Goal: Register for event/course

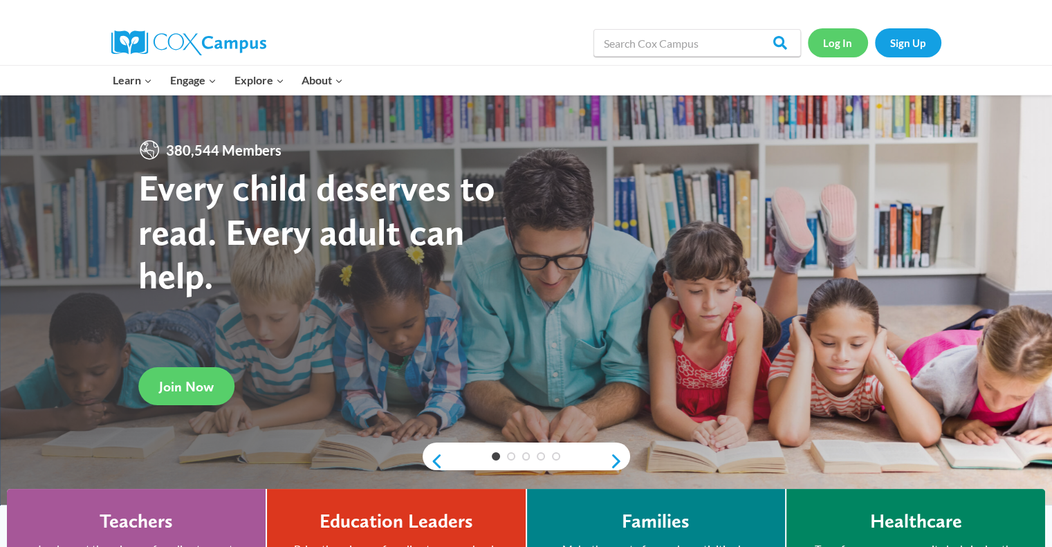
click at [858, 45] on link "Log In" at bounding box center [838, 42] width 60 height 28
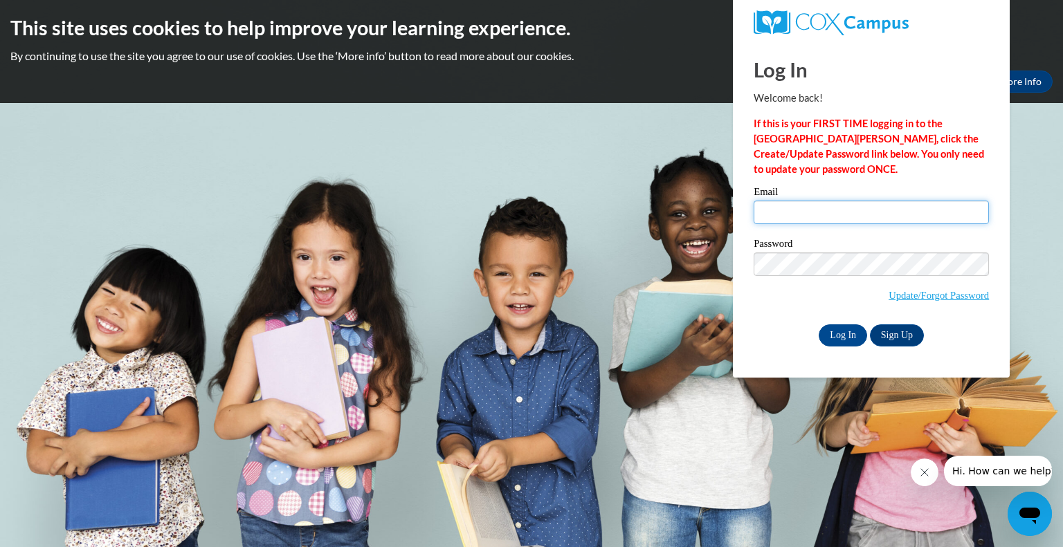
click at [796, 207] on input "Email" at bounding box center [870, 213] width 235 height 24
type input "jennifer.cosgrave@maysvillelocal.org"
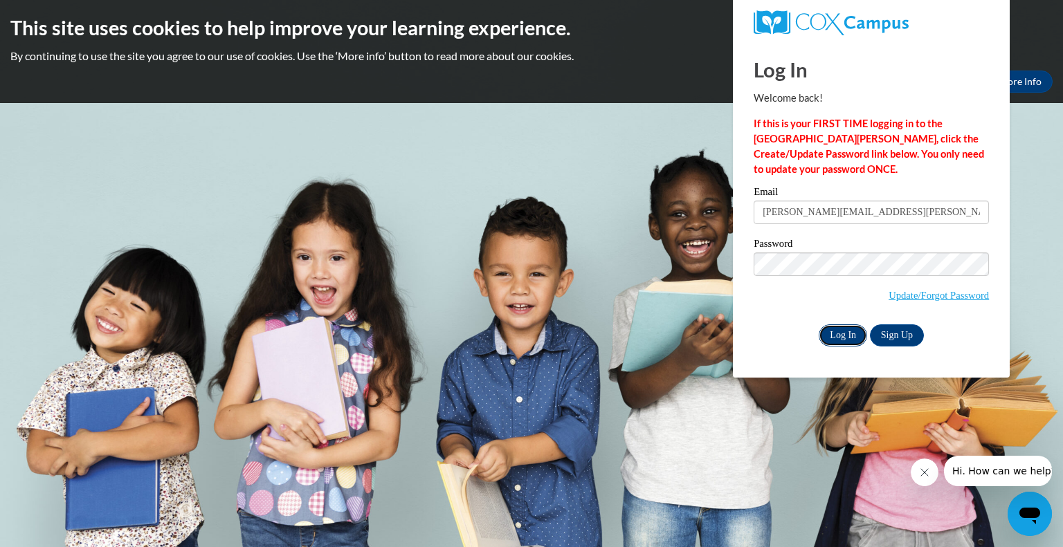
click at [847, 336] on input "Log In" at bounding box center [842, 335] width 48 height 22
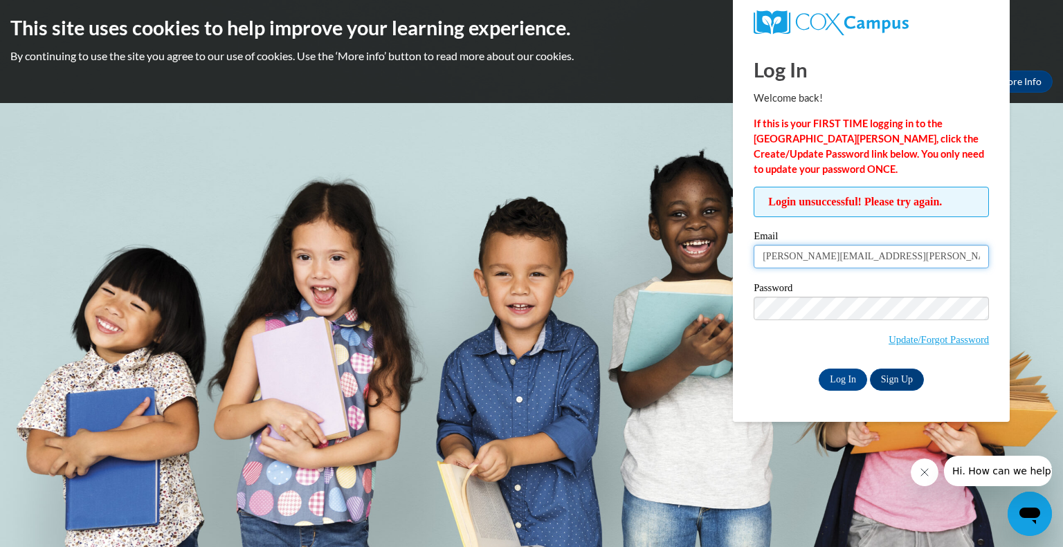
click at [866, 261] on input "jennifer.cosgrave@maysvillelocal.org" at bounding box center [870, 257] width 235 height 24
click at [847, 383] on input "Log In" at bounding box center [842, 380] width 48 height 22
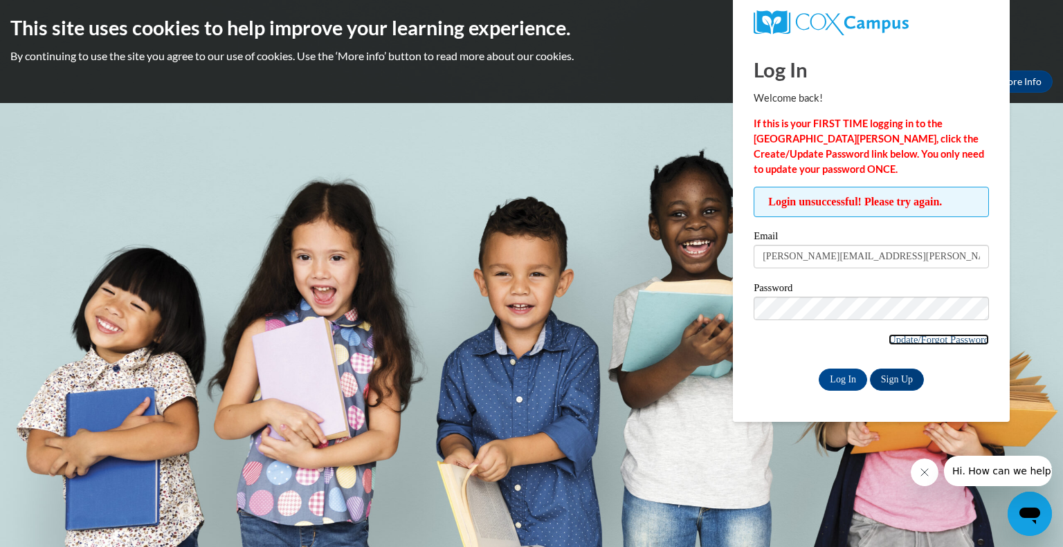
click at [926, 334] on link "Update/Forgot Password" at bounding box center [938, 339] width 100 height 11
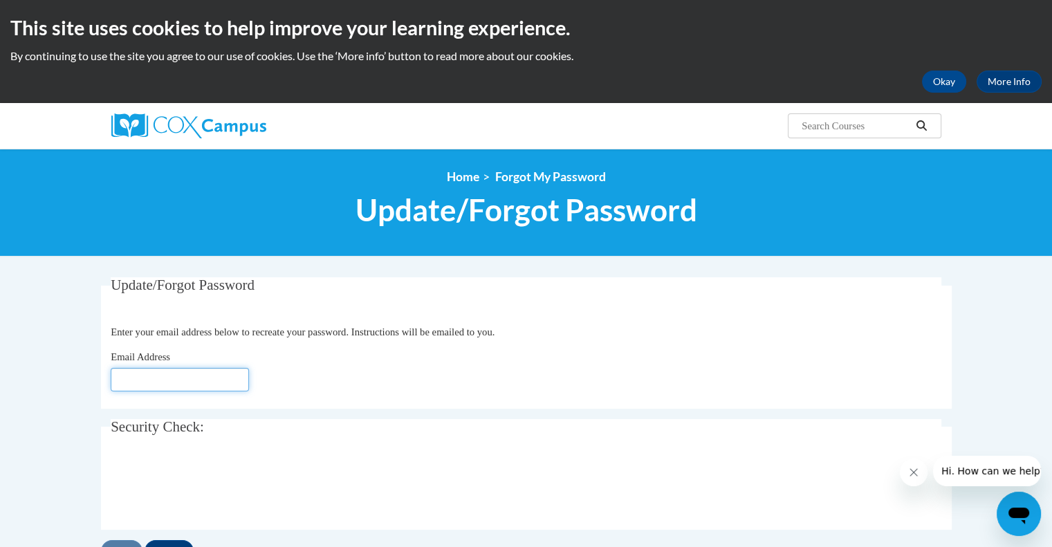
click at [194, 376] on input "Email Address" at bounding box center [180, 380] width 138 height 24
type input "[PERSON_NAME][EMAIL_ADDRESS][DOMAIN_NAME]"
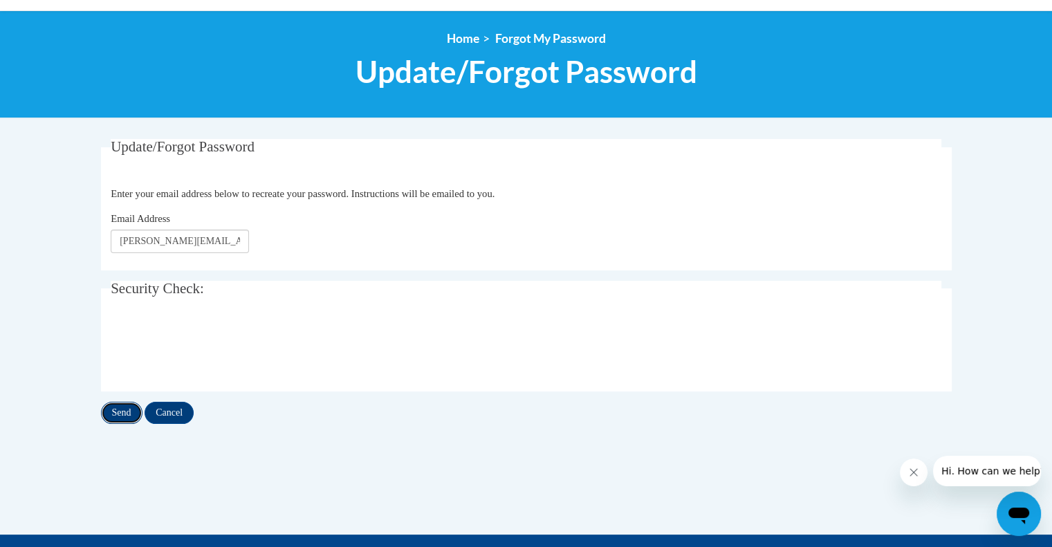
click at [124, 414] on input "Send" at bounding box center [122, 413] width 42 height 22
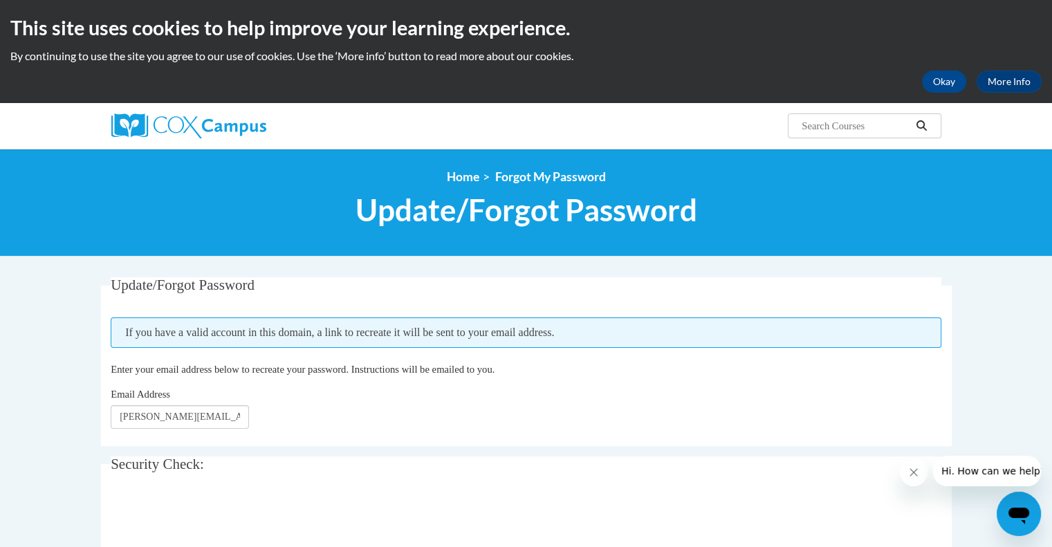
scroll to position [208, 0]
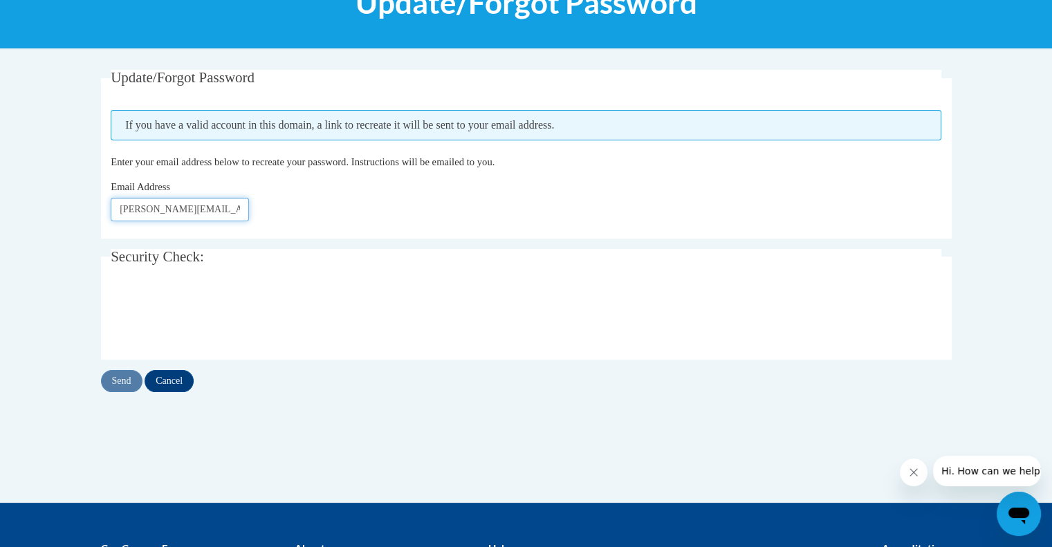
click at [210, 211] on input "[PERSON_NAME][EMAIL_ADDRESS][DOMAIN_NAME]" at bounding box center [180, 210] width 138 height 24
click at [328, 500] on div "Update/Forgot Password Please enter your email address If you have a valid acco…" at bounding box center [527, 286] width 872 height 433
click at [116, 376] on div "Send Cancel" at bounding box center [526, 381] width 851 height 22
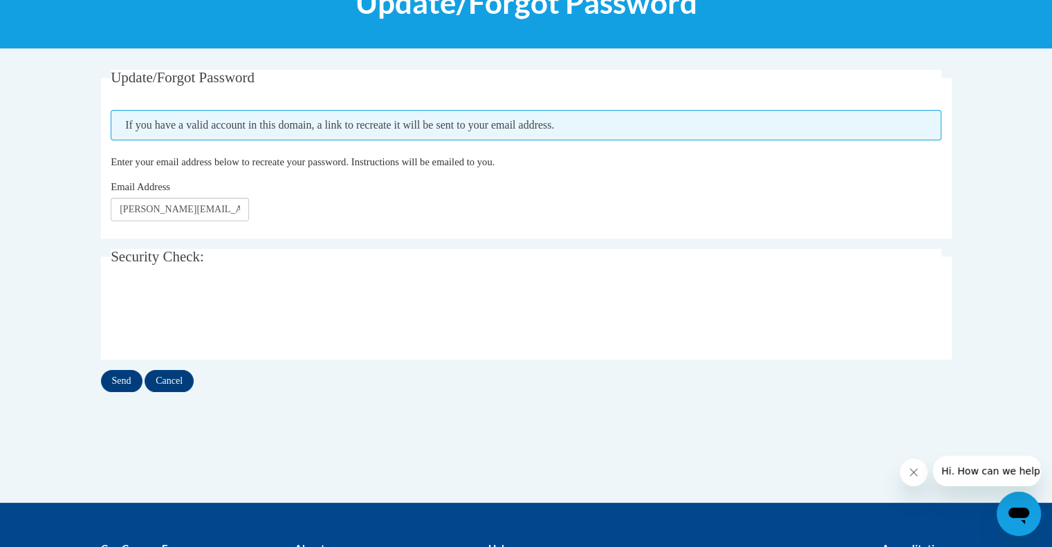
click at [119, 392] on div "Update/Forgot Password Please enter your email address If you have a valid acco…" at bounding box center [527, 245] width 872 height 350
click at [119, 383] on input "Send" at bounding box center [122, 381] width 42 height 22
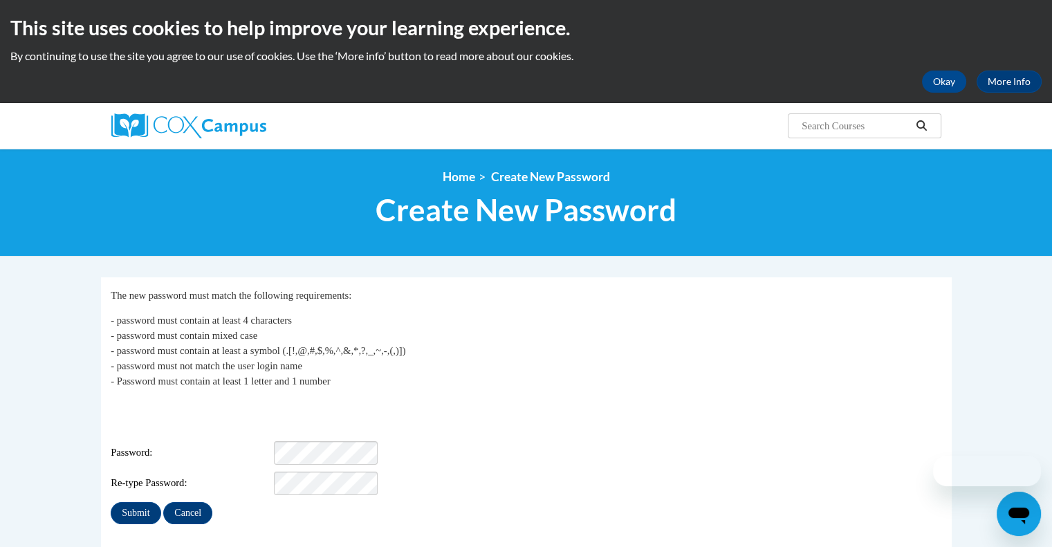
scroll to position [208, 0]
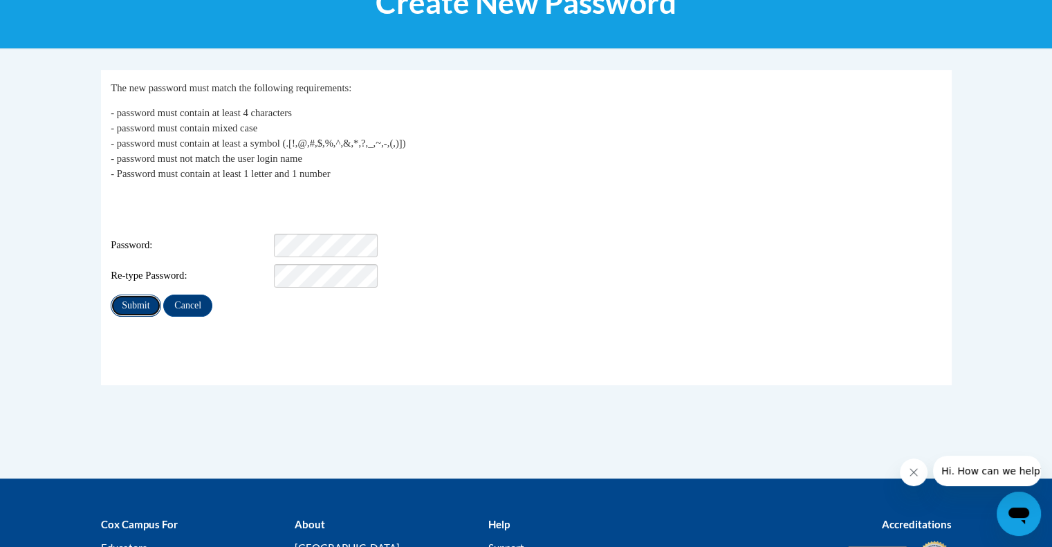
click at [147, 295] on input "Submit" at bounding box center [136, 306] width 50 height 22
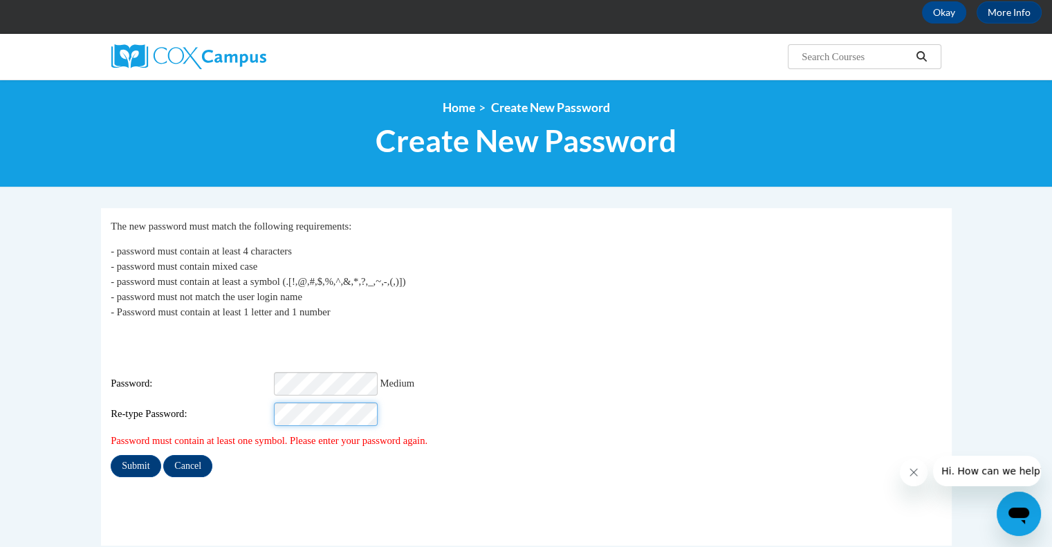
scroll to position [208, 0]
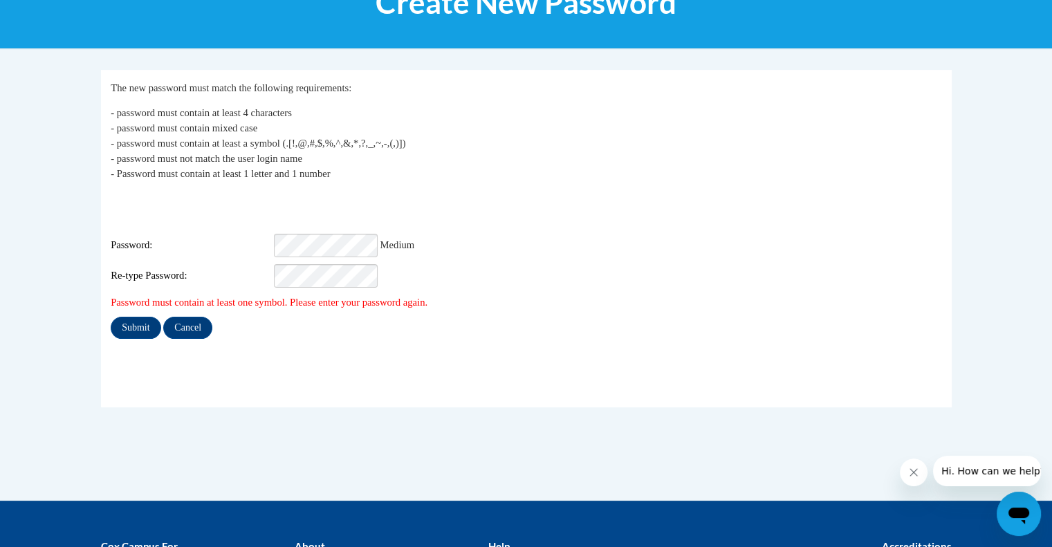
click at [241, 238] on span "Password:" at bounding box center [191, 245] width 160 height 15
click at [144, 317] on input "Submit" at bounding box center [136, 328] width 50 height 22
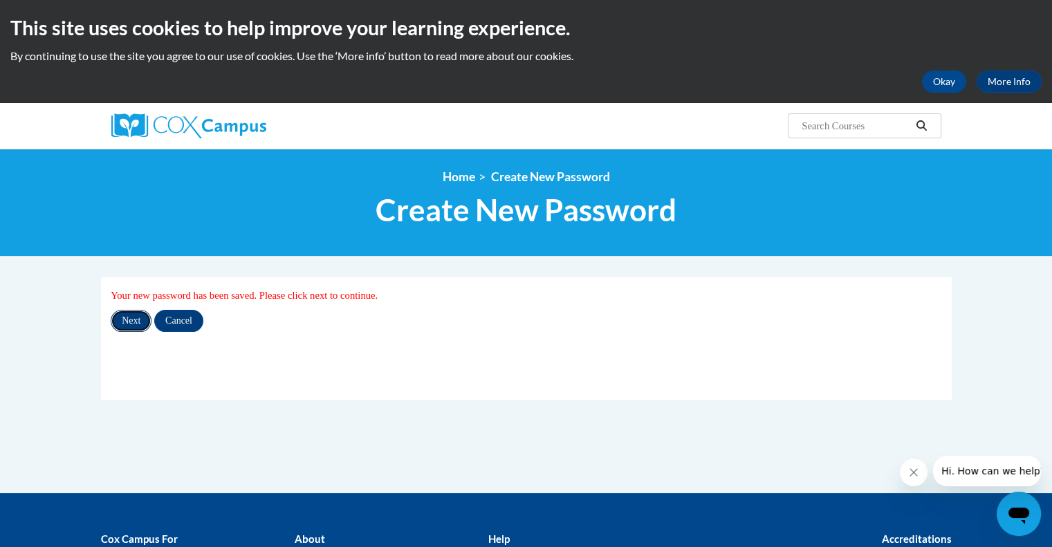
click at [125, 323] on input "Next" at bounding box center [131, 321] width 41 height 22
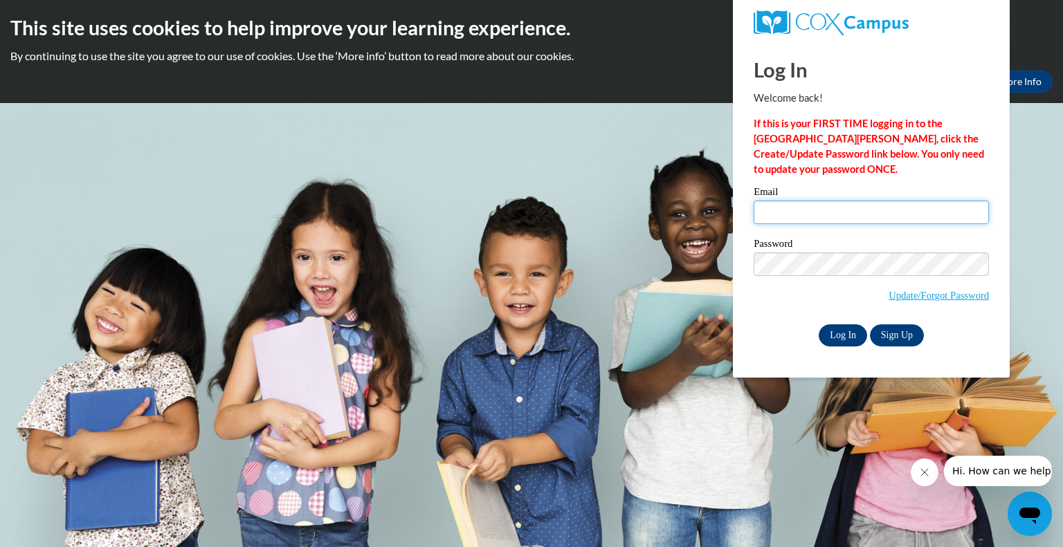
type input "[PERSON_NAME][EMAIL_ADDRESS][PERSON_NAME][DOMAIN_NAME]"
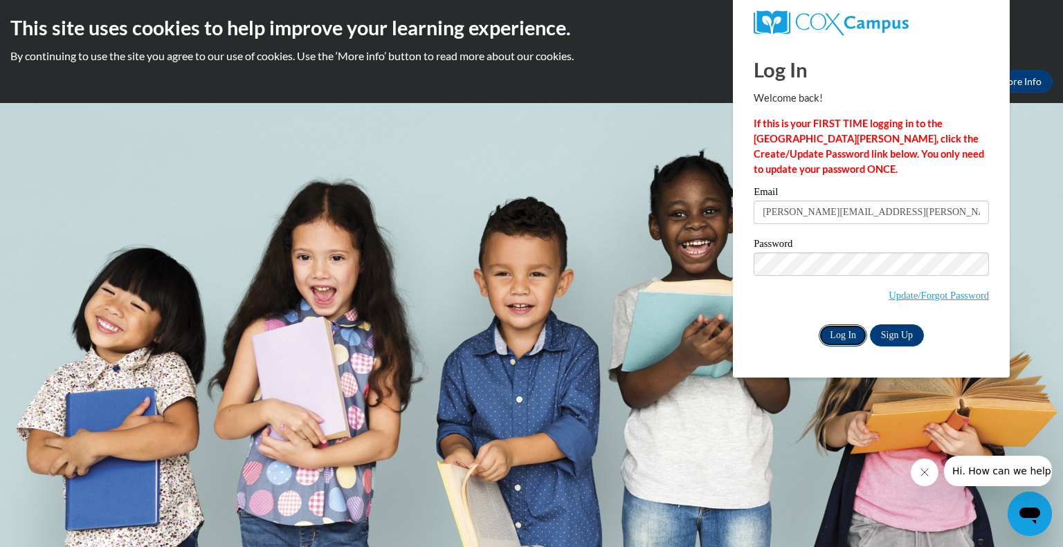
click at [853, 329] on input "Log In" at bounding box center [842, 335] width 48 height 22
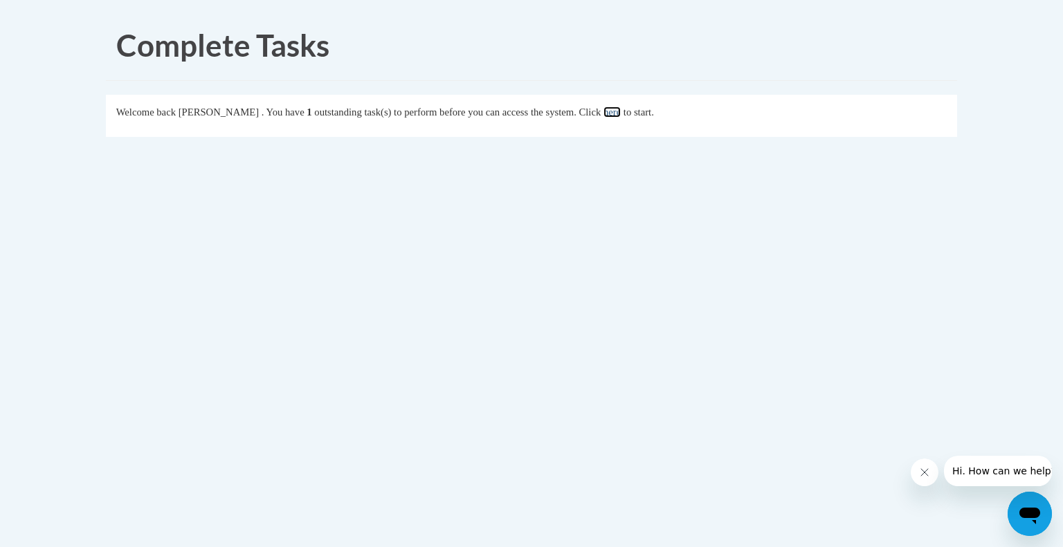
click at [621, 115] on link "here" at bounding box center [611, 112] width 17 height 11
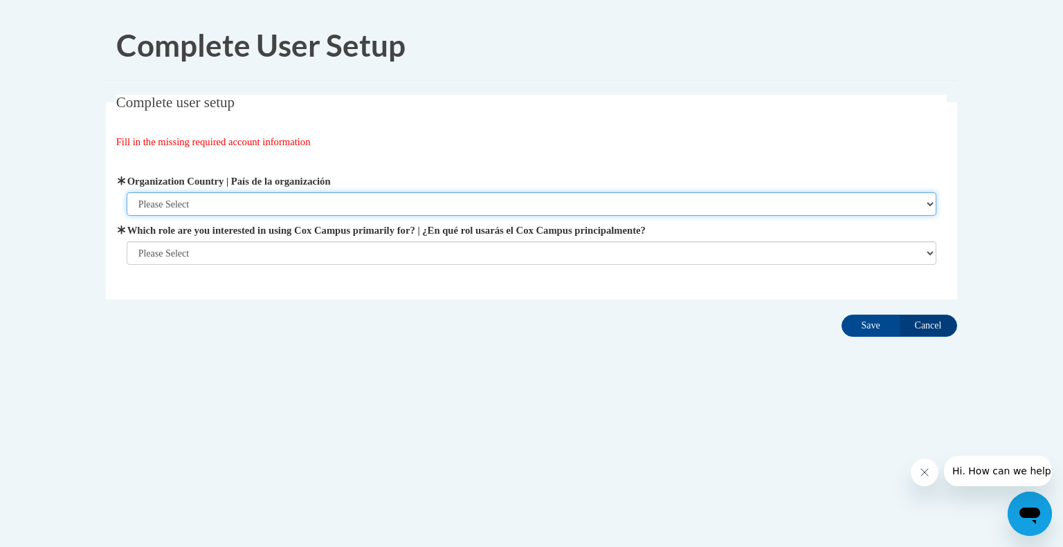
click at [225, 204] on select "Please Select [GEOGRAPHIC_DATA] | [GEOGRAPHIC_DATA] Outside of [GEOGRAPHIC_DATA…" at bounding box center [532, 204] width 810 height 24
select select "ad49bcad-a171-4b2e-b99c-48b446064914"
click at [127, 192] on select "Please Select [GEOGRAPHIC_DATA] | [GEOGRAPHIC_DATA] Outside of [GEOGRAPHIC_DATA…" at bounding box center [532, 204] width 810 height 24
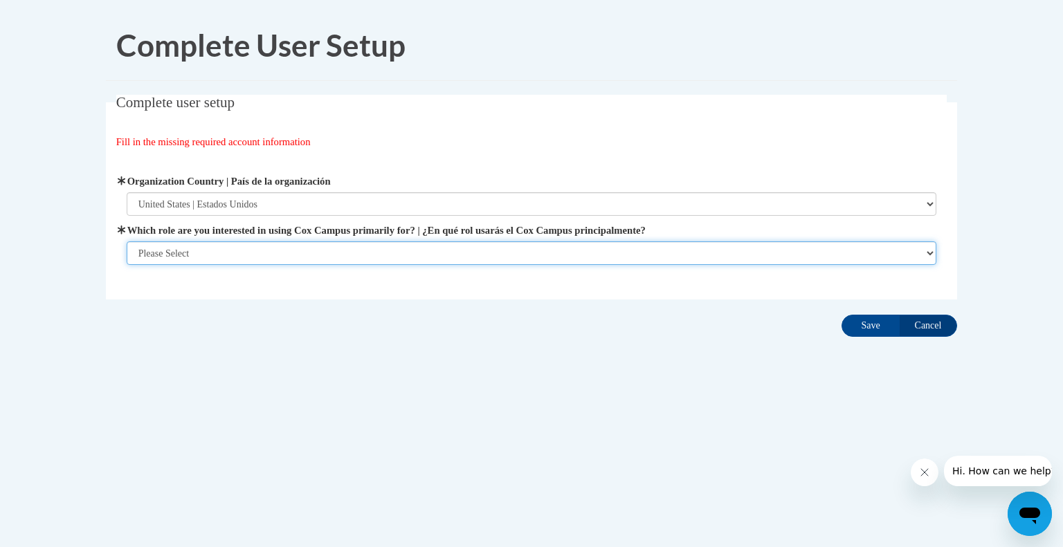
click at [210, 246] on select "Please Select College/University | Colegio/Universidad Community/Nonprofit Part…" at bounding box center [532, 253] width 810 height 24
select select "fbf2d438-af2f-41f8-98f1-81c410e29de3"
click at [127, 265] on select "Please Select College/University | Colegio/Universidad Community/Nonprofit Part…" at bounding box center [532, 253] width 810 height 24
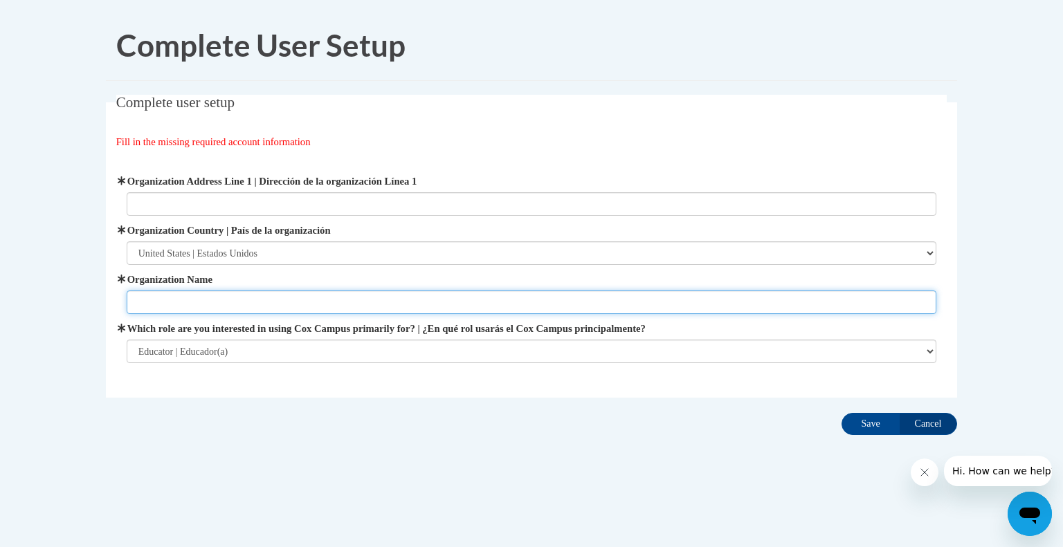
click at [249, 297] on input "Organization Name" at bounding box center [532, 303] width 810 height 24
type input "Maysville Local School District"
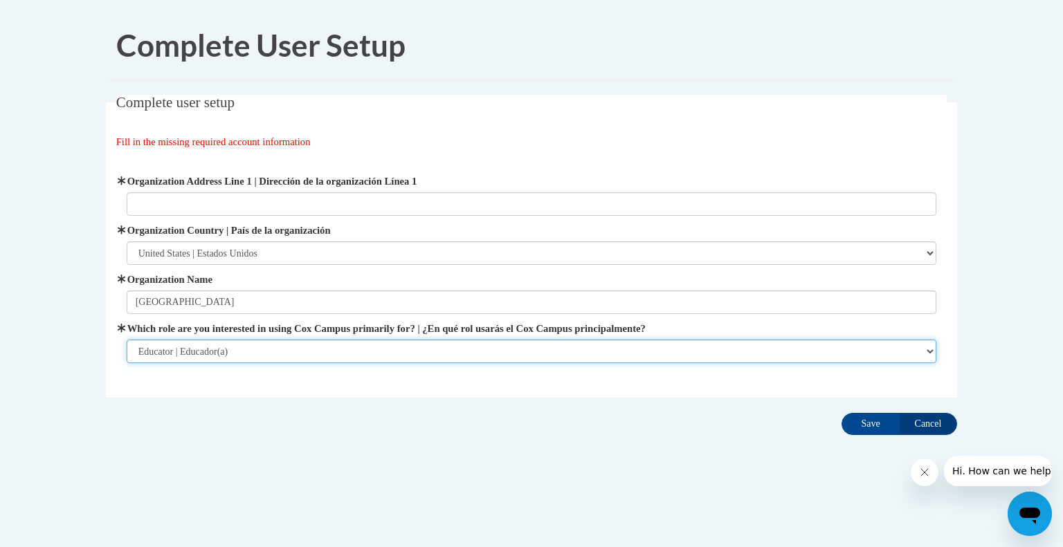
click at [252, 353] on select "Please Select College/University | Colegio/Universidad Community/Nonprofit Part…" at bounding box center [532, 352] width 810 height 24
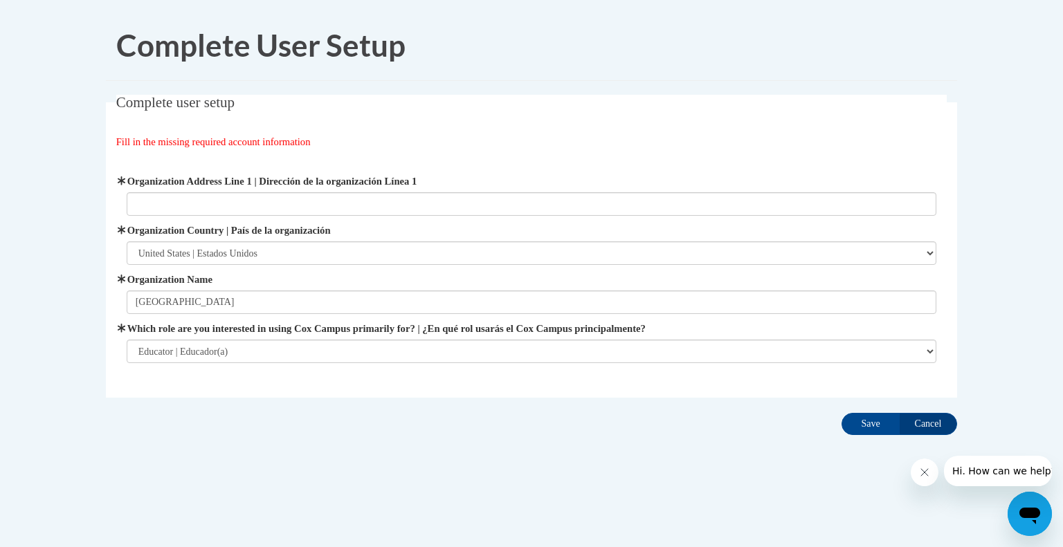
click at [991, 394] on body "Complete User Setup Complete user setup Fill in the missing required account in…" at bounding box center [531, 273] width 1063 height 547
click at [874, 425] on input "Save" at bounding box center [870, 424] width 58 height 22
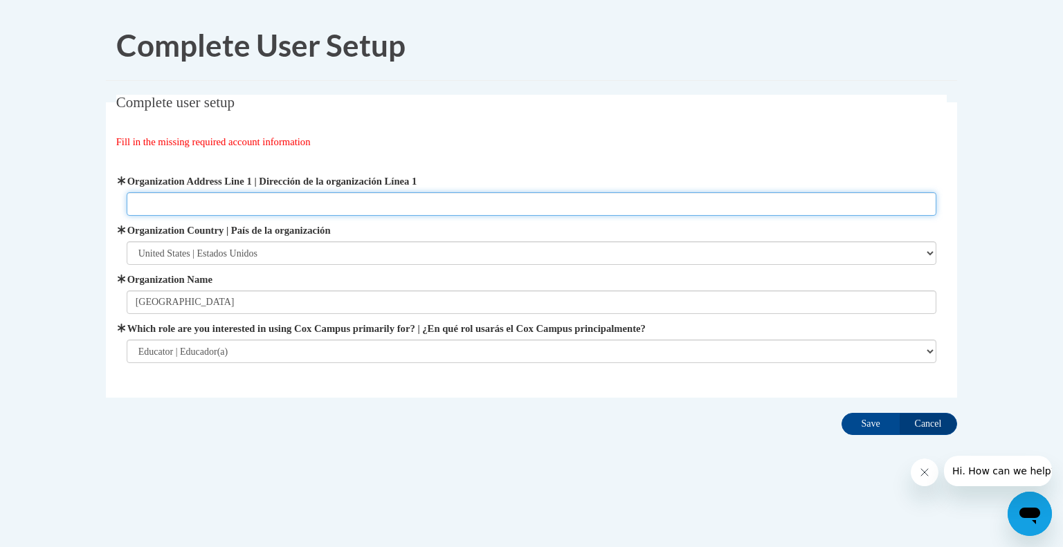
click at [230, 201] on input "Organization Address Line 1 | Dirección de la organización Línea 1" at bounding box center [532, 204] width 810 height 24
type input "3850 Panther Drive"
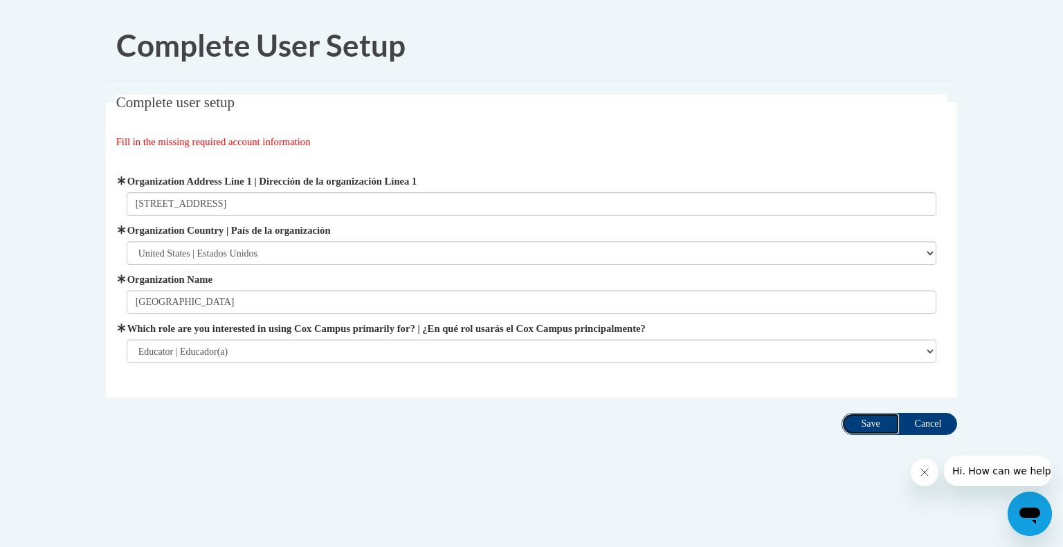
click at [849, 422] on input "Save" at bounding box center [870, 424] width 58 height 22
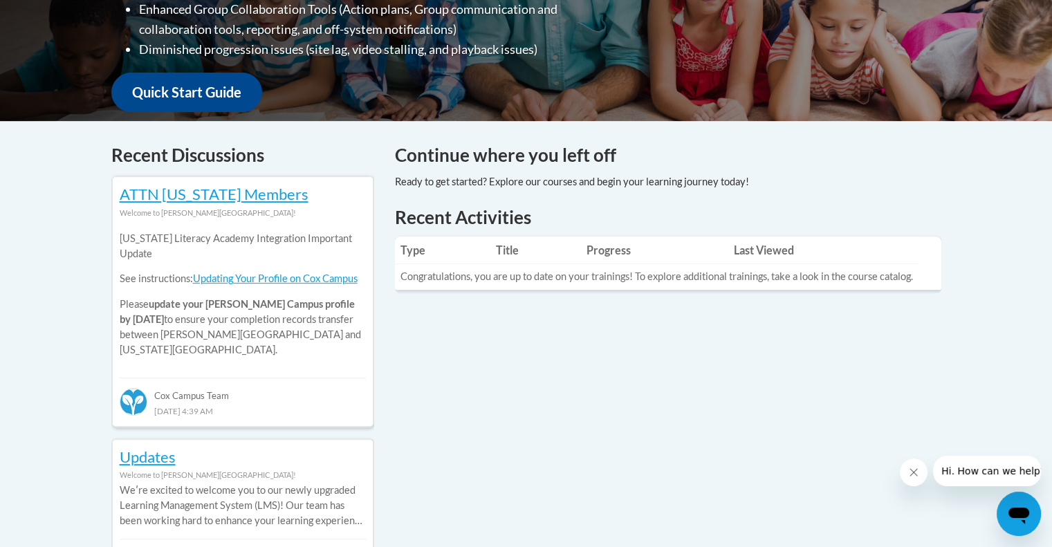
scroll to position [122, 0]
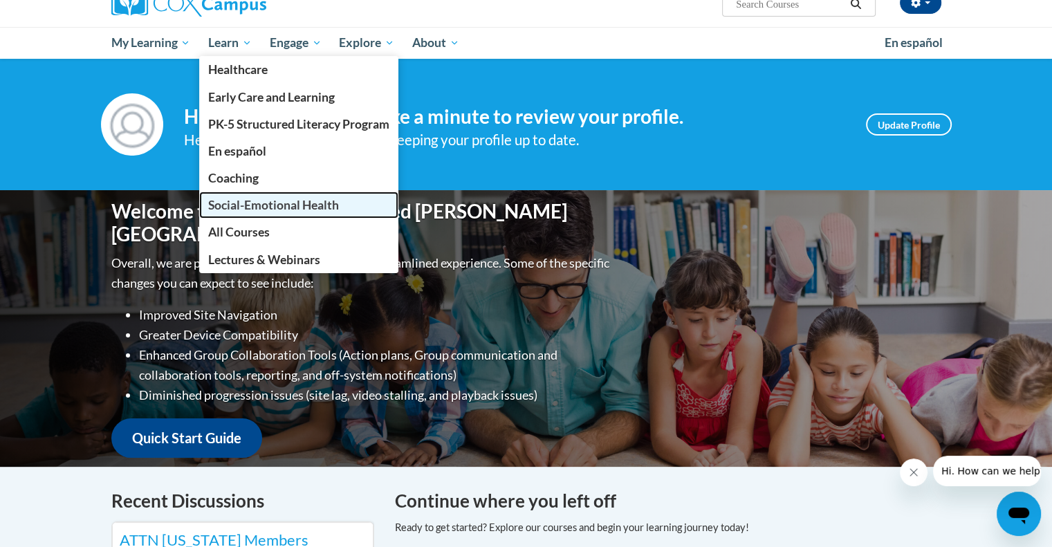
click at [265, 199] on span "Social-Emotional Health" at bounding box center [273, 205] width 131 height 15
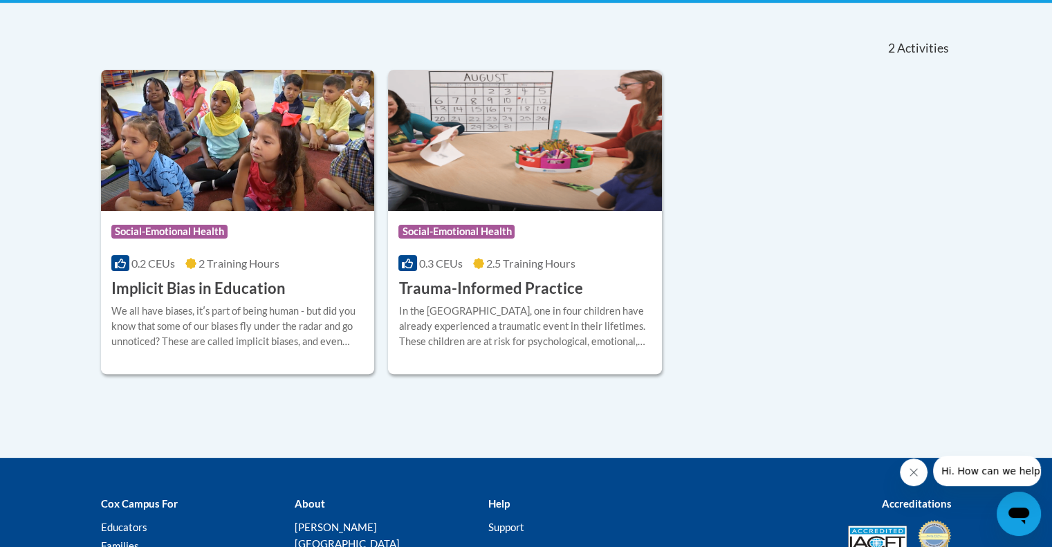
scroll to position [147, 0]
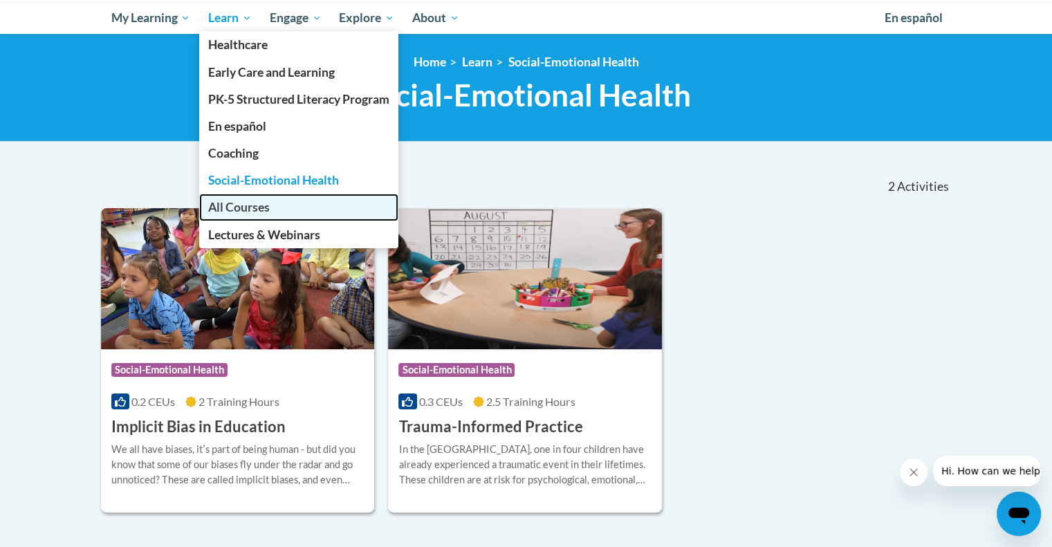
click at [284, 199] on link "All Courses" at bounding box center [298, 207] width 199 height 27
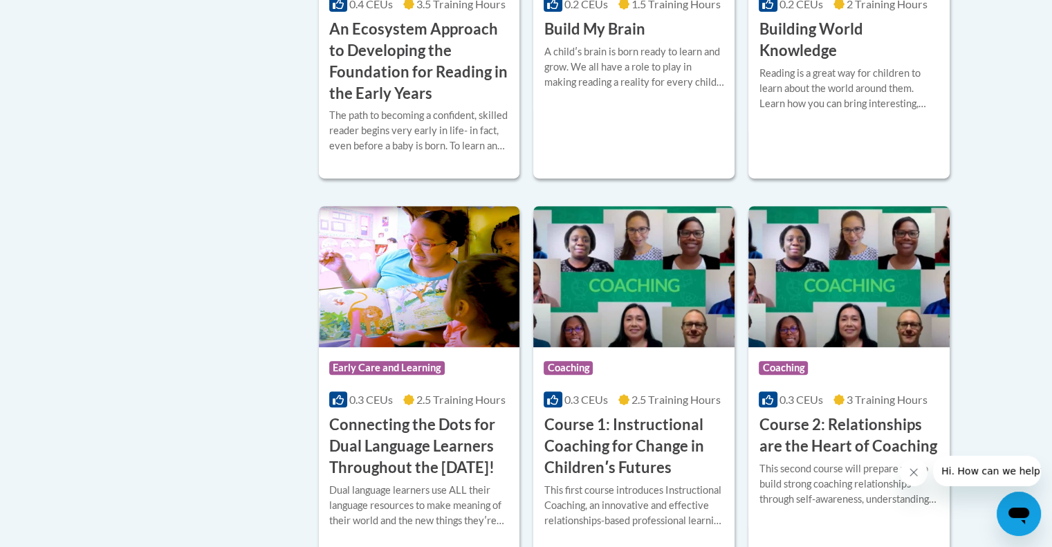
scroll to position [69, 0]
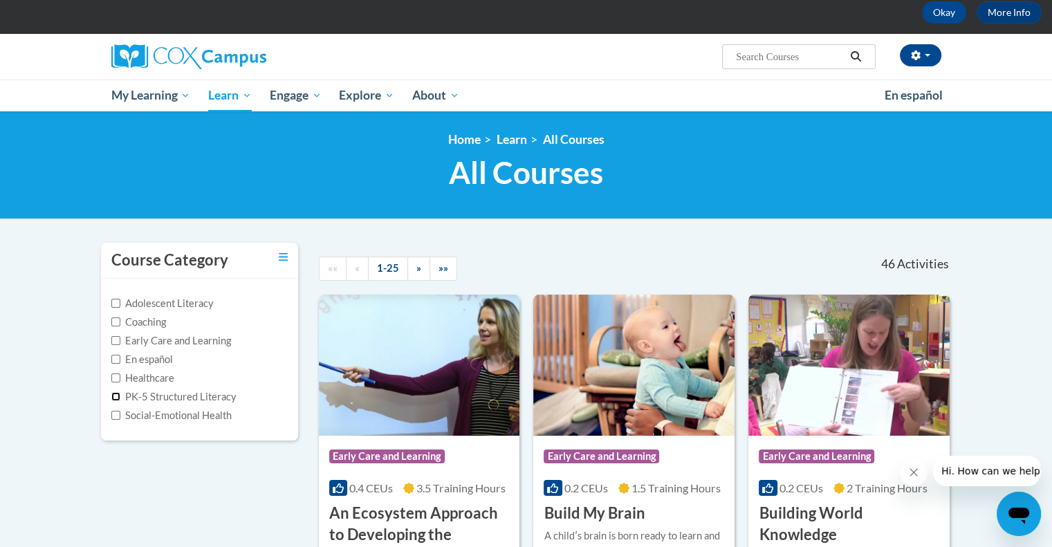
click at [112, 396] on input "PK-5 Structured Literacy" at bounding box center [115, 396] width 9 height 9
checkbox input "true"
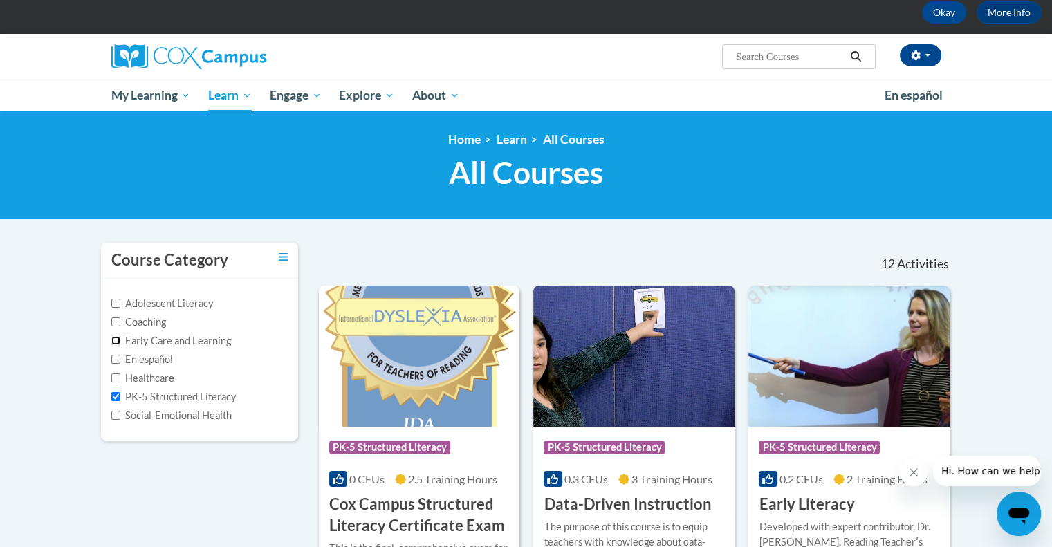
drag, startPoint x: 116, startPoint y: 342, endPoint x: 116, endPoint y: 401, distance: 58.1
click at [112, 347] on span "Early Care and Learning" at bounding box center [171, 341] width 120 height 12
click at [113, 338] on input "Early Care and Learning" at bounding box center [115, 340] width 9 height 9
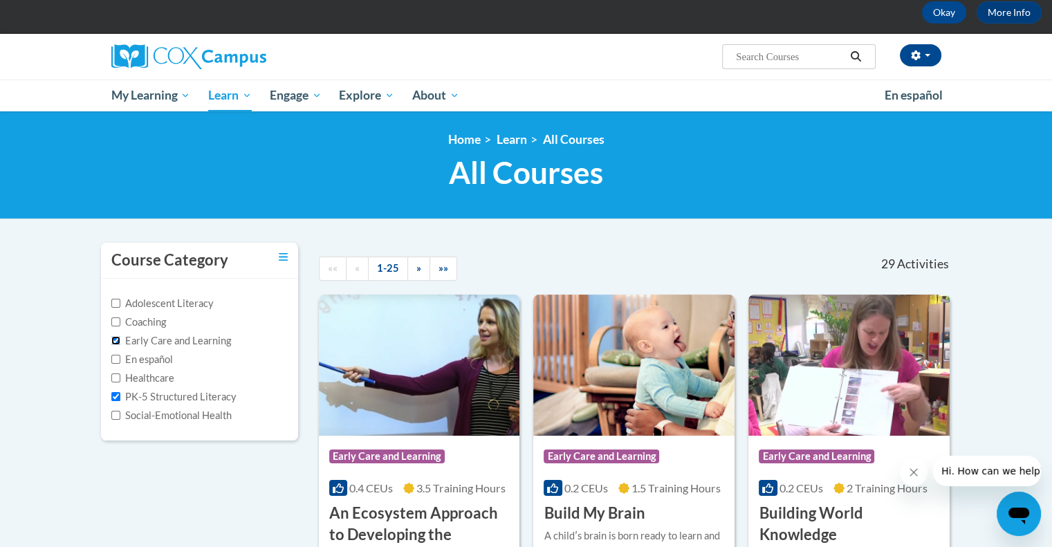
click at [113, 338] on input "Early Care and Learning" at bounding box center [115, 340] width 9 height 9
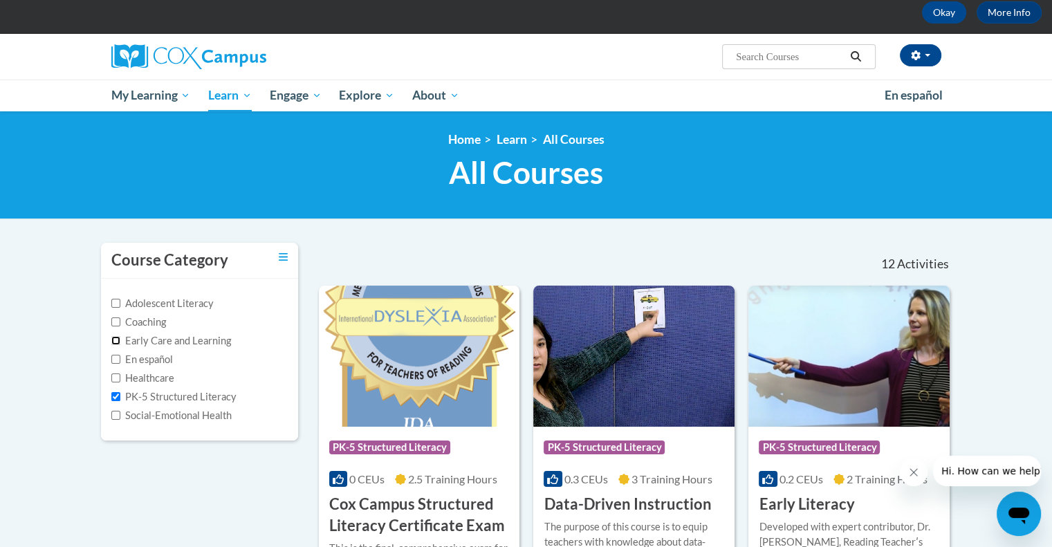
click at [113, 338] on input "Early Care and Learning" at bounding box center [115, 340] width 9 height 9
checkbox input "true"
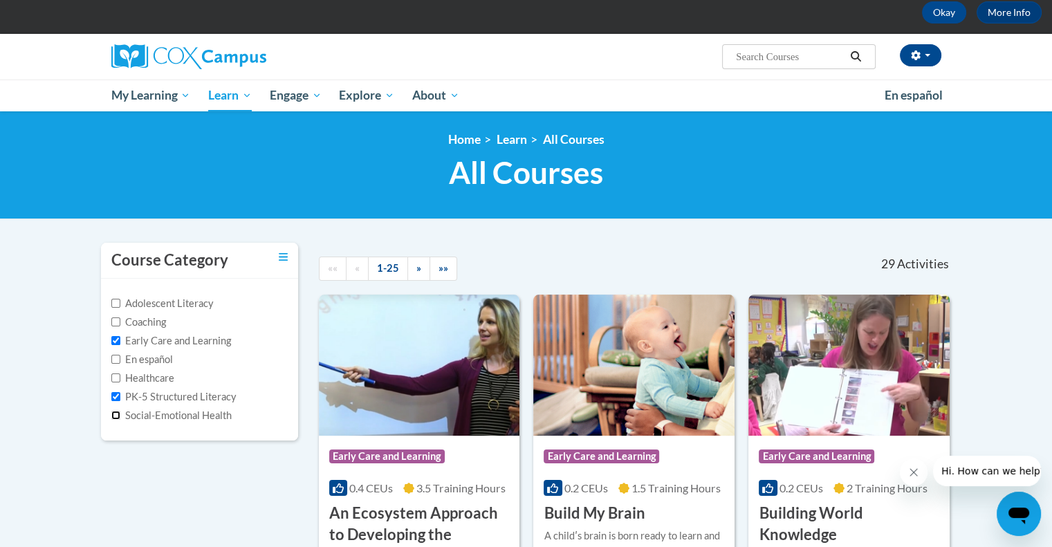
click at [113, 411] on input "Social-Emotional Health" at bounding box center [115, 415] width 9 height 9
checkbox input "true"
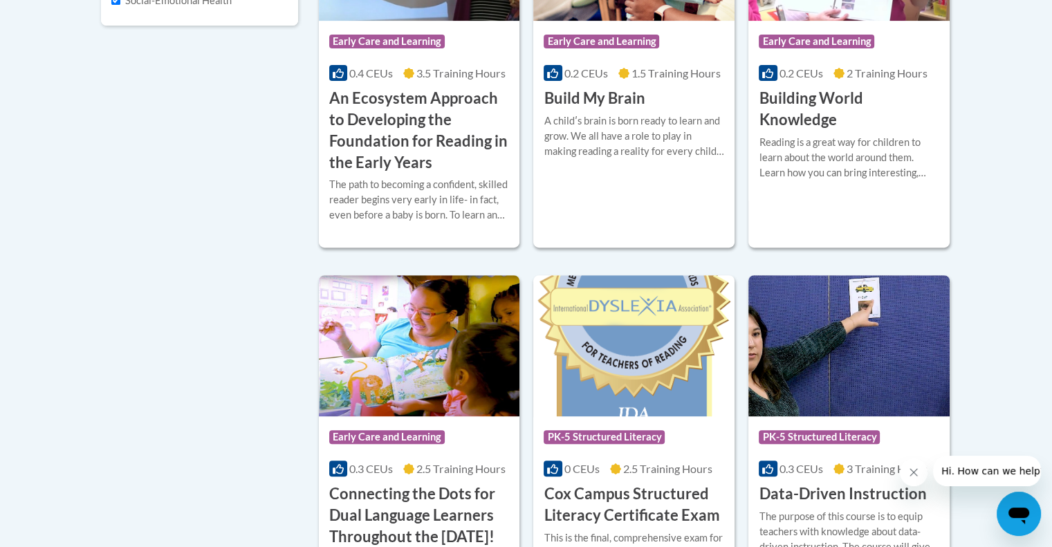
scroll to position [623, 0]
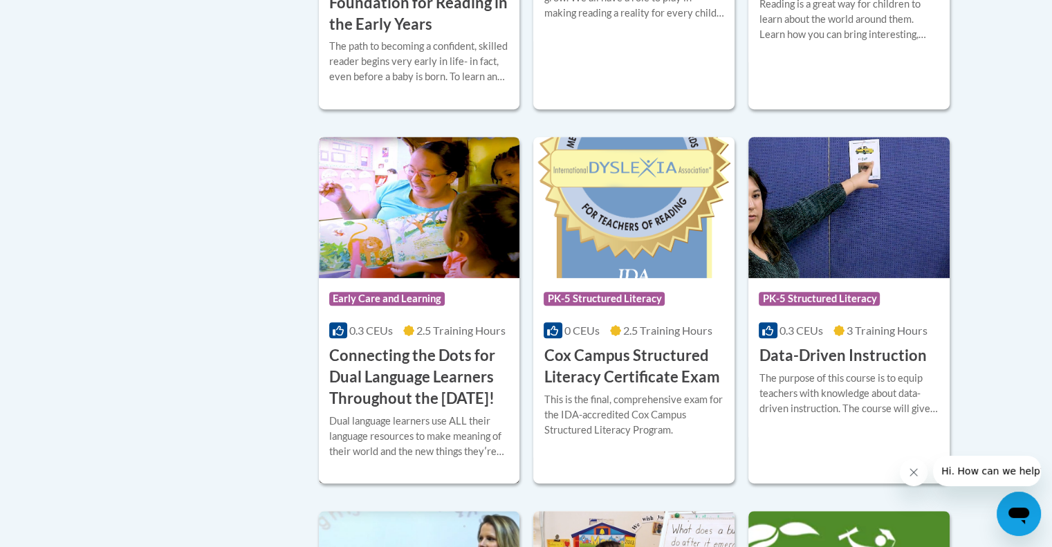
click at [477, 257] on img at bounding box center [419, 207] width 201 height 141
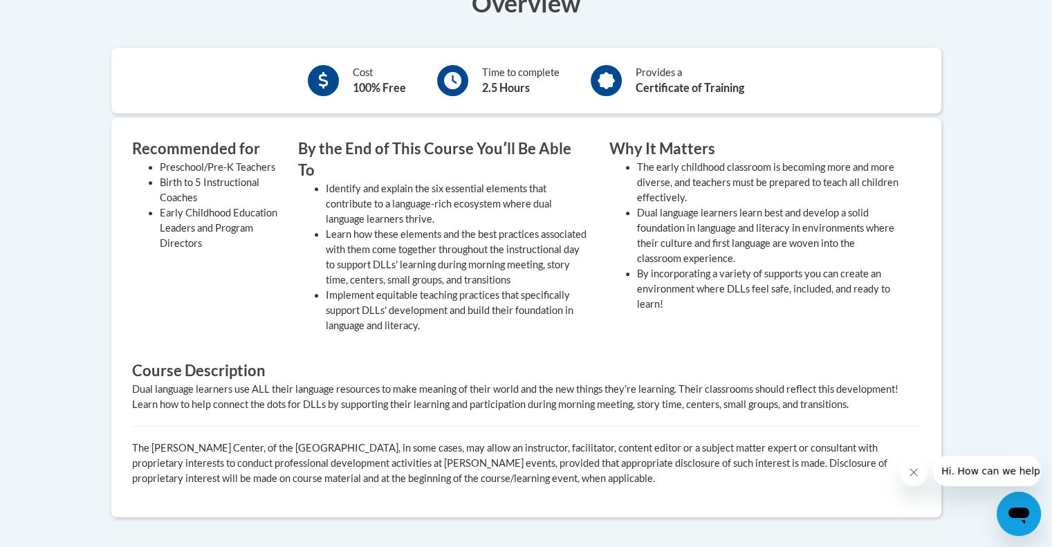
scroll to position [415, 0]
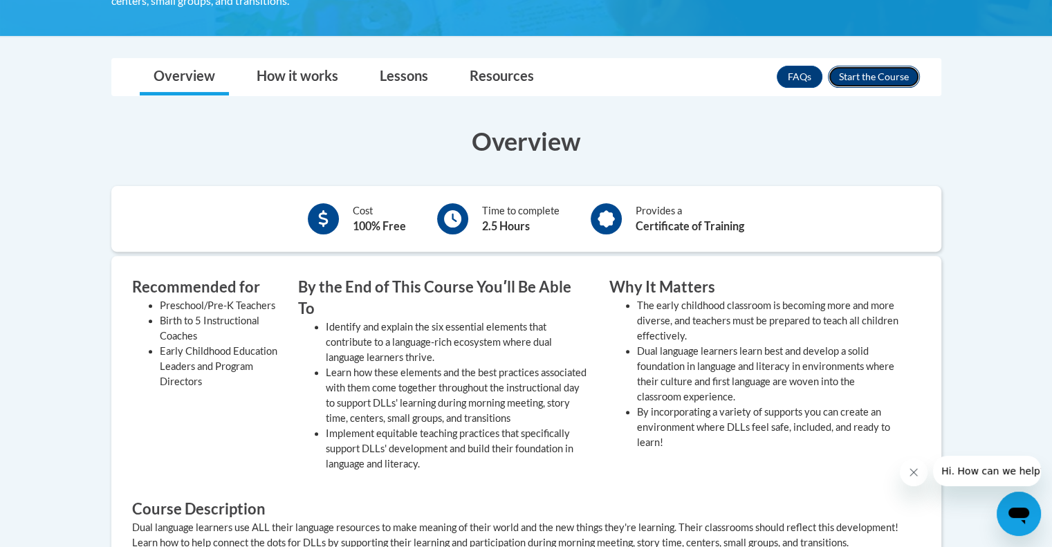
click at [863, 77] on button "Enroll" at bounding box center [874, 77] width 92 height 22
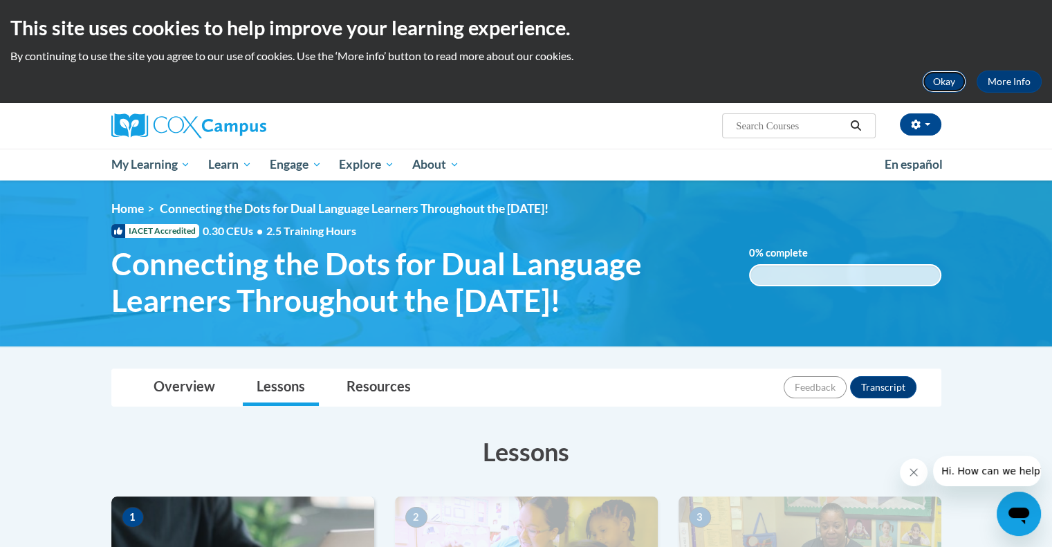
click at [955, 82] on button "Okay" at bounding box center [944, 82] width 44 height 22
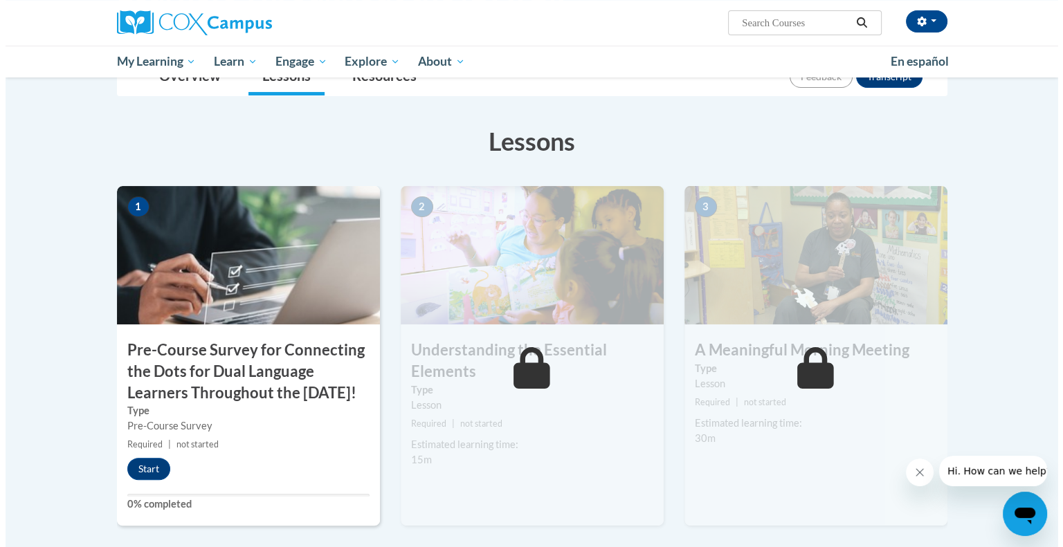
scroll to position [277, 0]
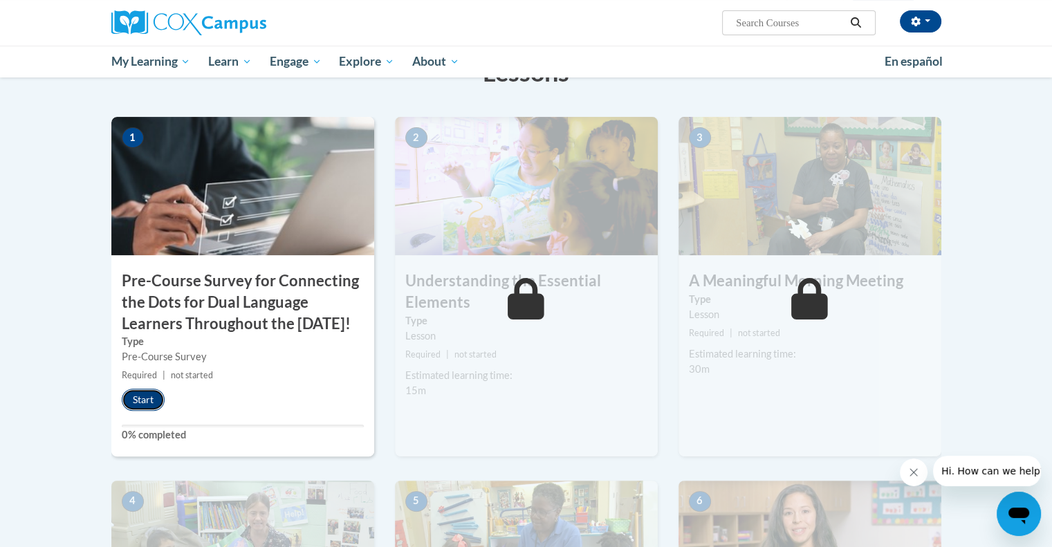
click at [142, 411] on button "Start" at bounding box center [143, 400] width 43 height 22
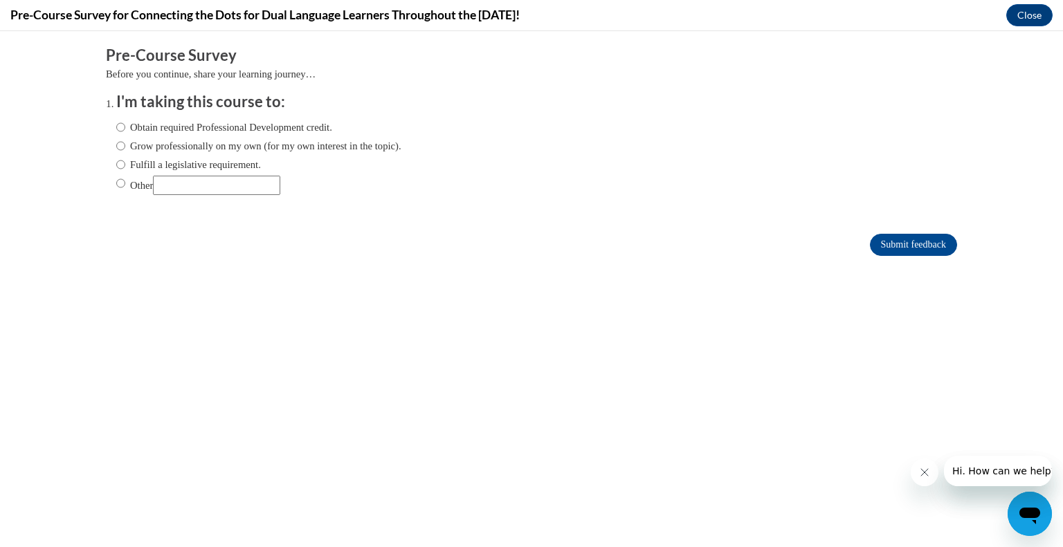
scroll to position [0, 0]
click at [116, 127] on input "Obtain required Professional Development credit." at bounding box center [120, 127] width 9 height 15
radio input "true"
click at [116, 146] on input "Grow professionally on my own (for my own interest in the topic)." at bounding box center [120, 145] width 9 height 15
radio input "true"
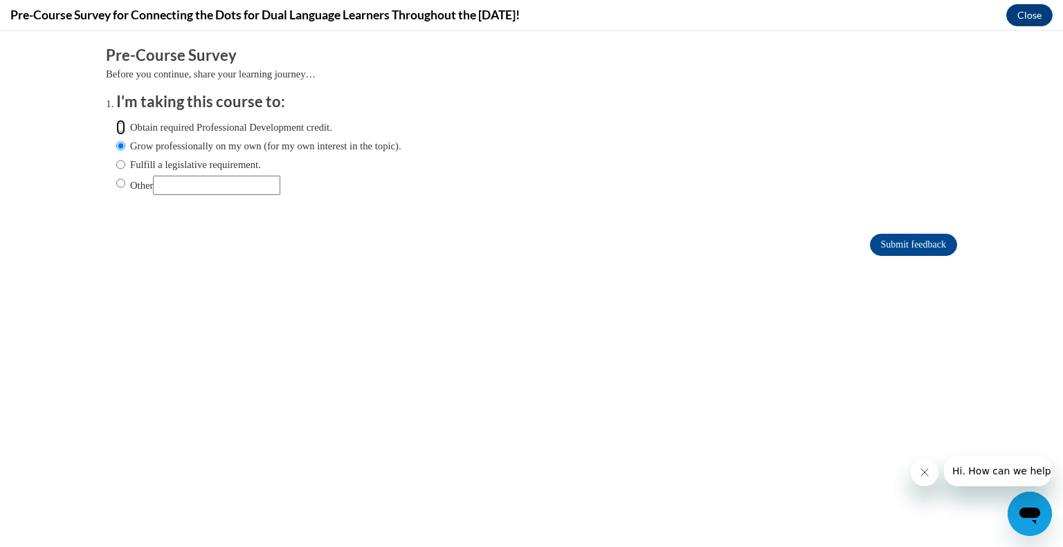
click at [116, 133] on input "Obtain required Professional Development credit." at bounding box center [120, 127] width 9 height 15
radio input "true"
click at [890, 246] on input "Submit feedback" at bounding box center [913, 245] width 87 height 22
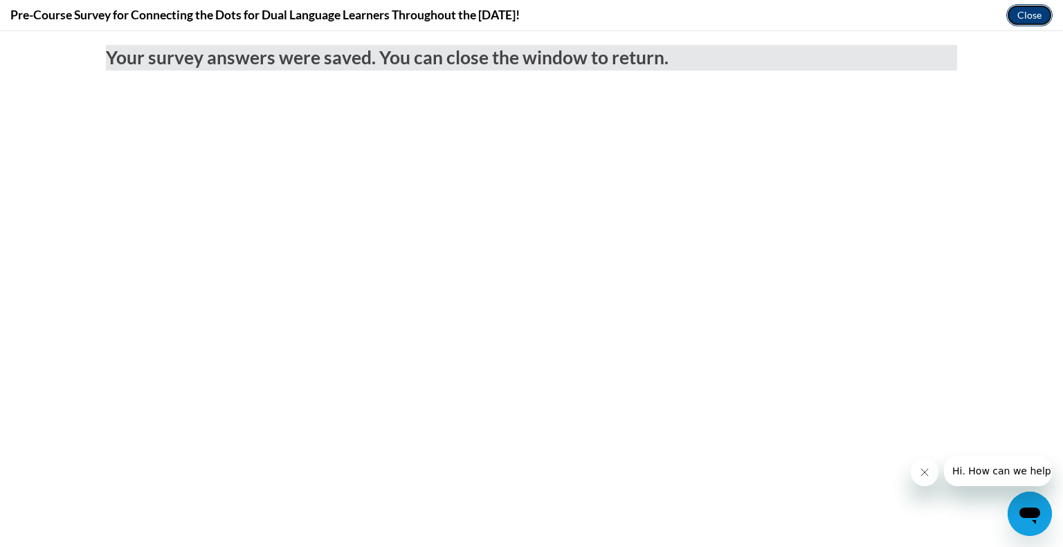
click at [1029, 17] on button "Close" at bounding box center [1029, 15] width 46 height 22
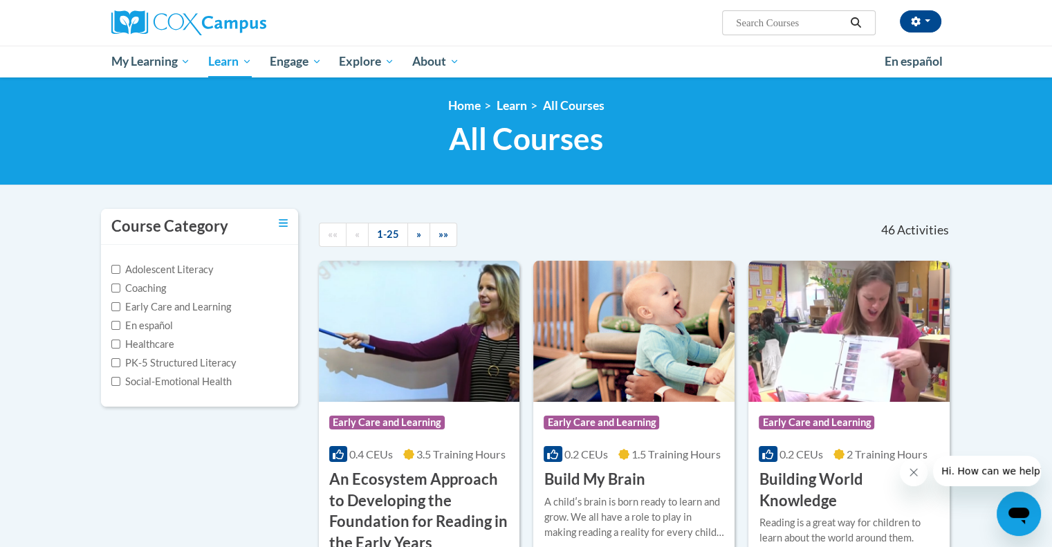
click at [786, 24] on input "Search..." at bounding box center [790, 23] width 111 height 17
type input "Transforming Story Time"
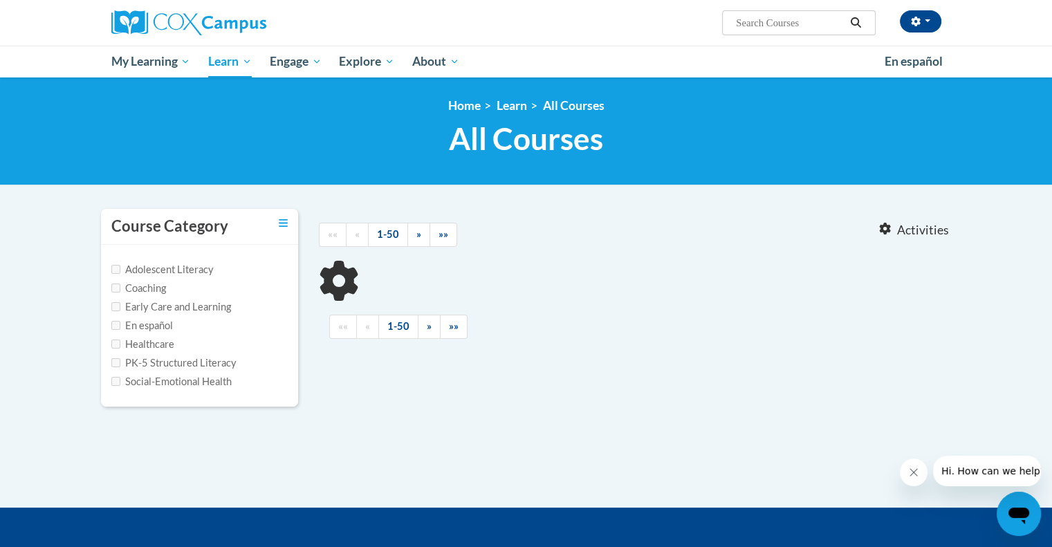
type input "Transforming Story Time"
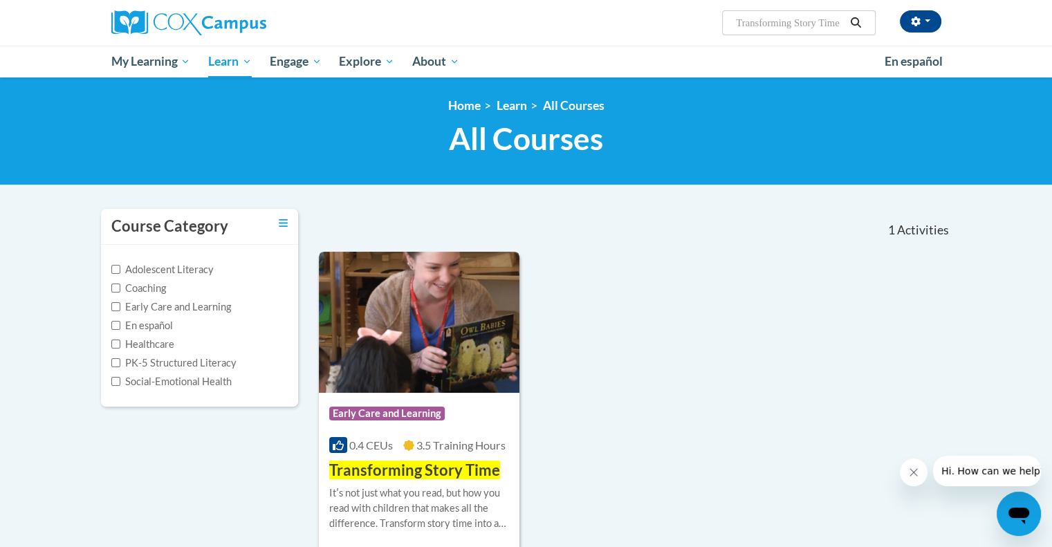
click at [404, 485] on div at bounding box center [419, 485] width 181 height 1
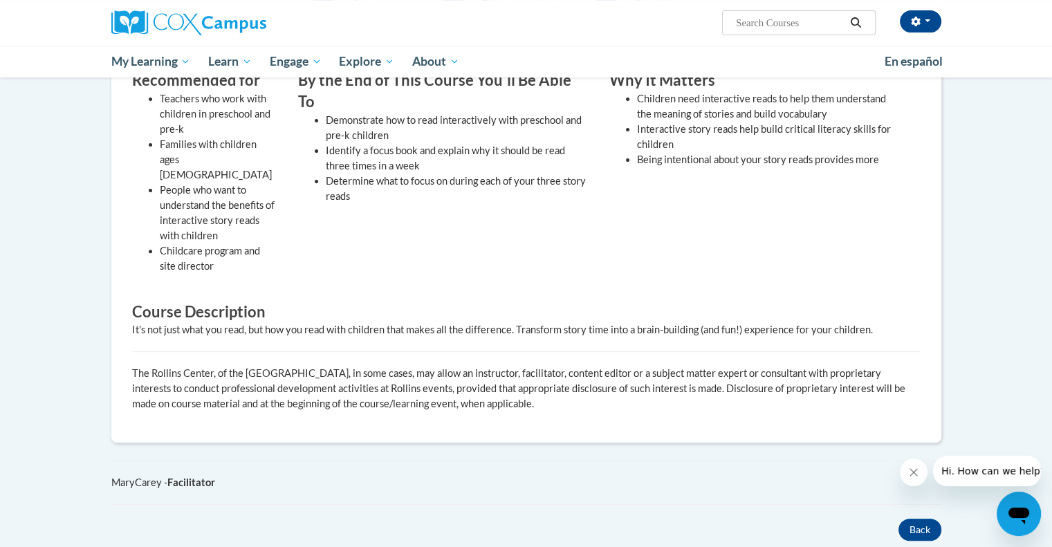
scroll to position [138, 0]
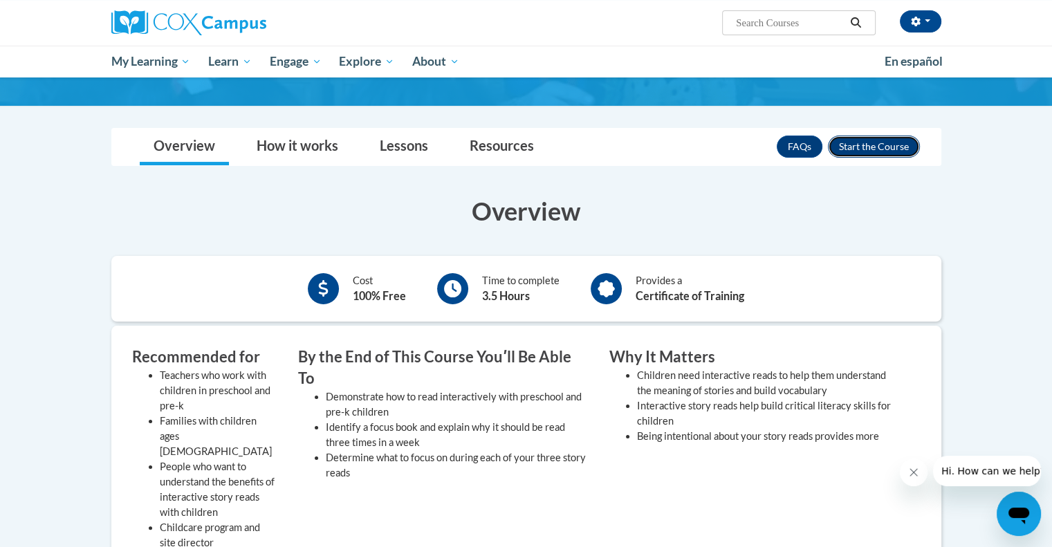
click at [847, 153] on button "Enroll" at bounding box center [874, 147] width 92 height 22
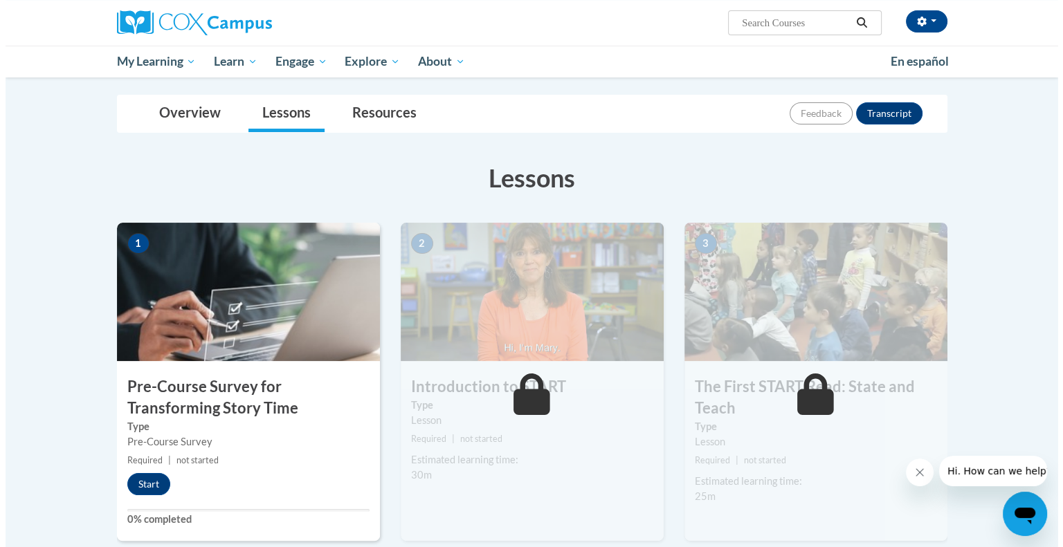
scroll to position [208, 0]
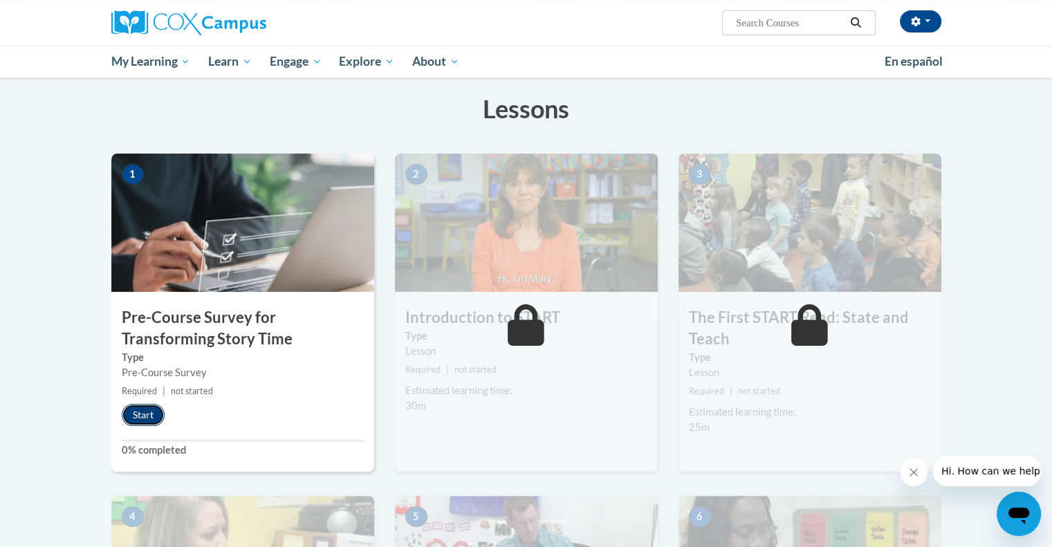
click at [134, 414] on button "Start" at bounding box center [143, 415] width 43 height 22
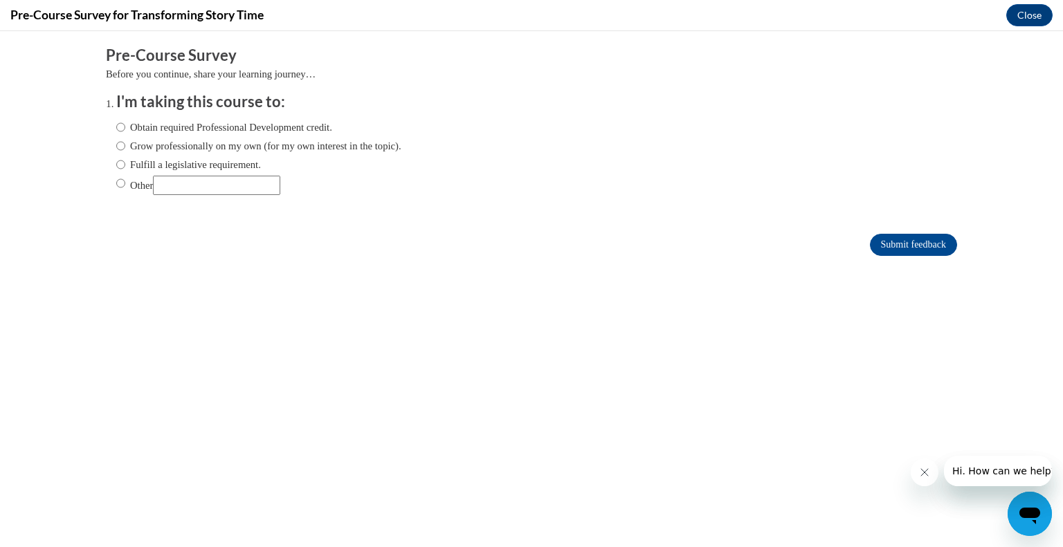
scroll to position [0, 0]
click at [116, 136] on div "Obtain required Professional Development credit. Grow professionally on my own …" at bounding box center [258, 157] width 285 height 89
click at [106, 129] on ol "I'm taking this course to: Obtain required Professional Development credit. Gro…" at bounding box center [531, 153] width 851 height 125
click at [116, 129] on input "Obtain required Professional Development credit." at bounding box center [120, 127] width 9 height 15
radio input "true"
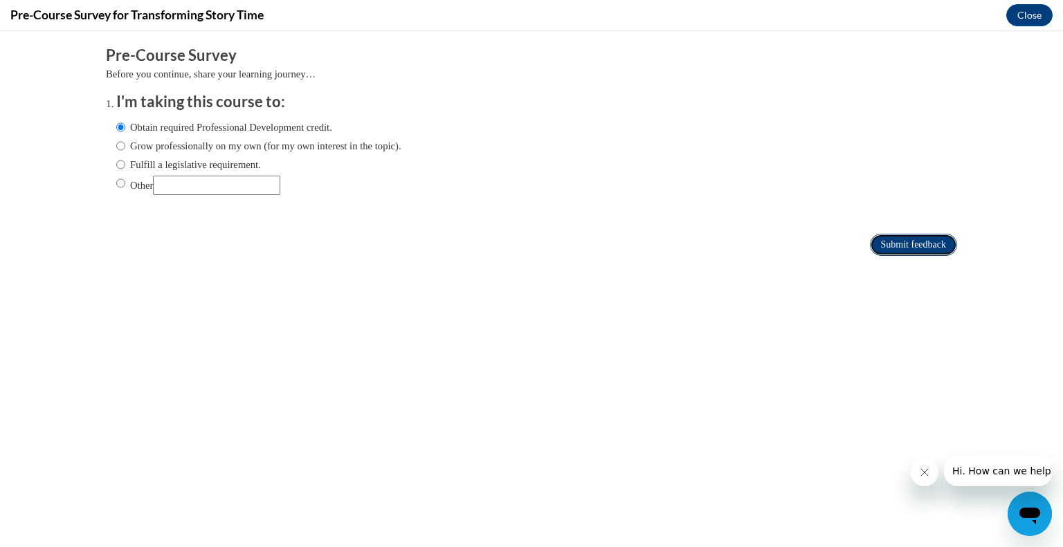
click at [920, 238] on input "Submit feedback" at bounding box center [913, 245] width 87 height 22
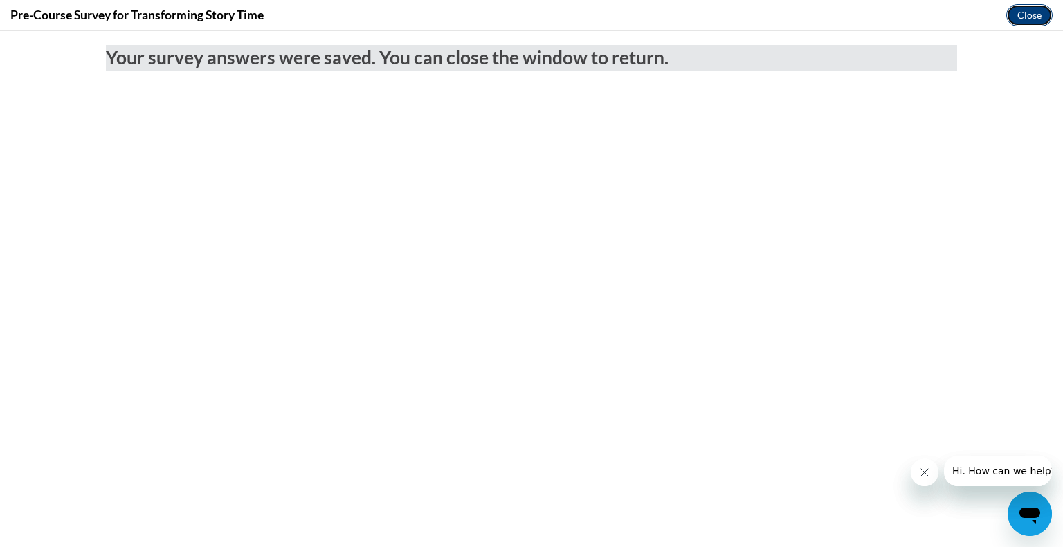
click at [1017, 17] on button "Close" at bounding box center [1029, 15] width 46 height 22
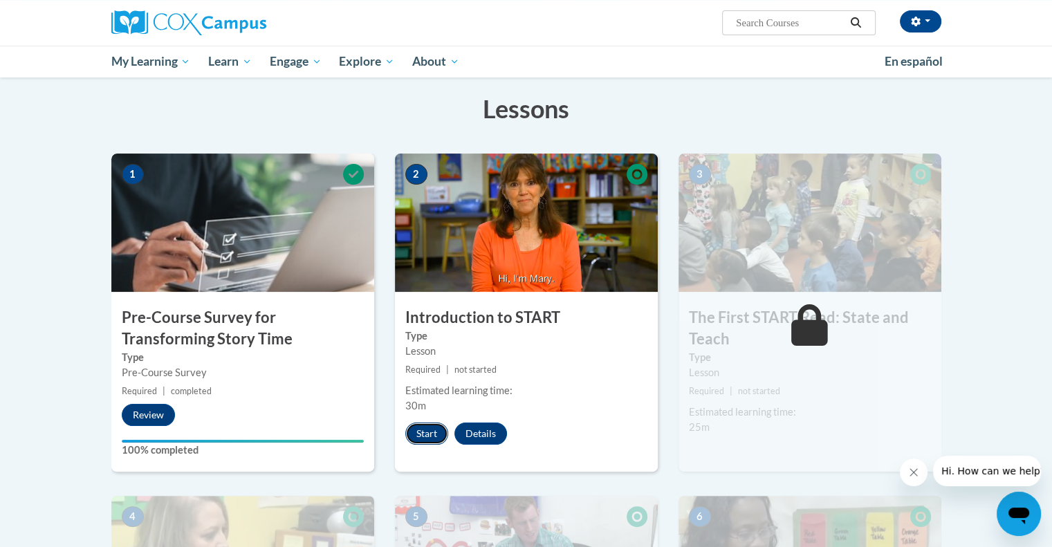
click at [428, 431] on button "Start" at bounding box center [426, 434] width 43 height 22
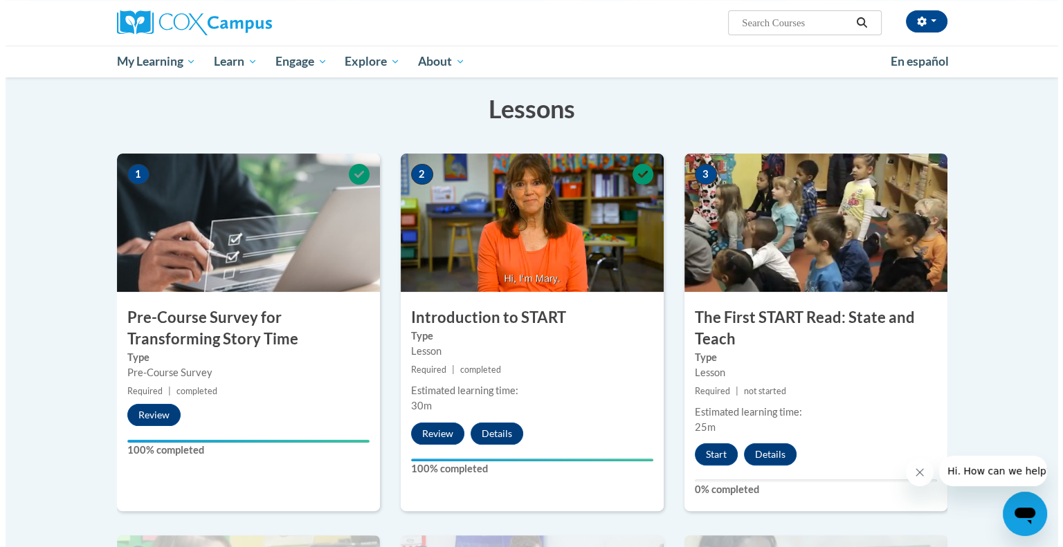
scroll to position [346, 0]
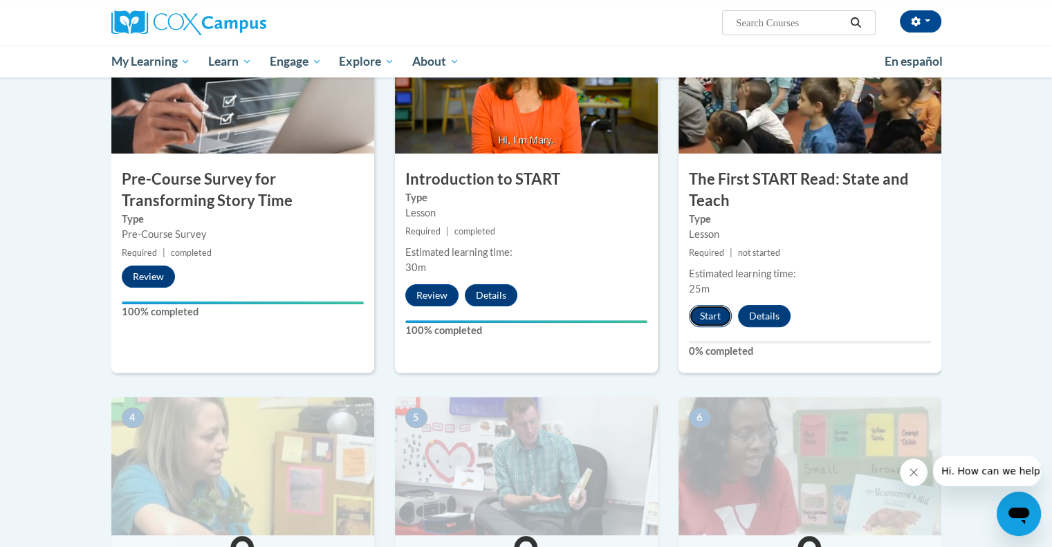
click at [711, 314] on button "Start" at bounding box center [710, 316] width 43 height 22
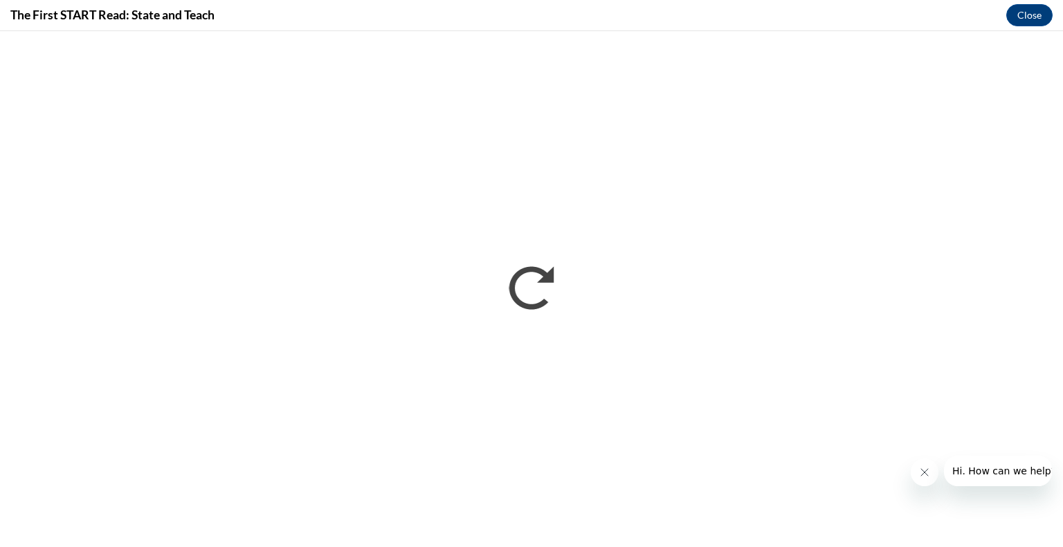
scroll to position [0, 0]
